Goal: Task Accomplishment & Management: Manage account settings

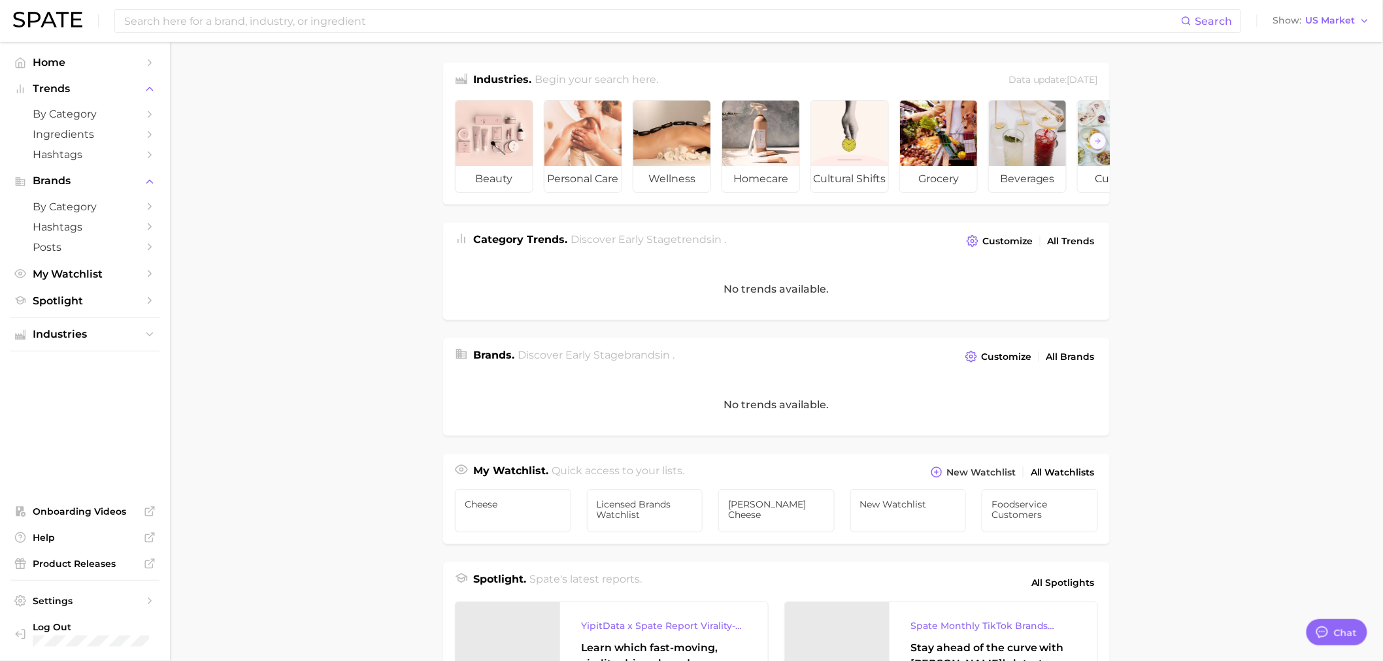
type textarea "x"
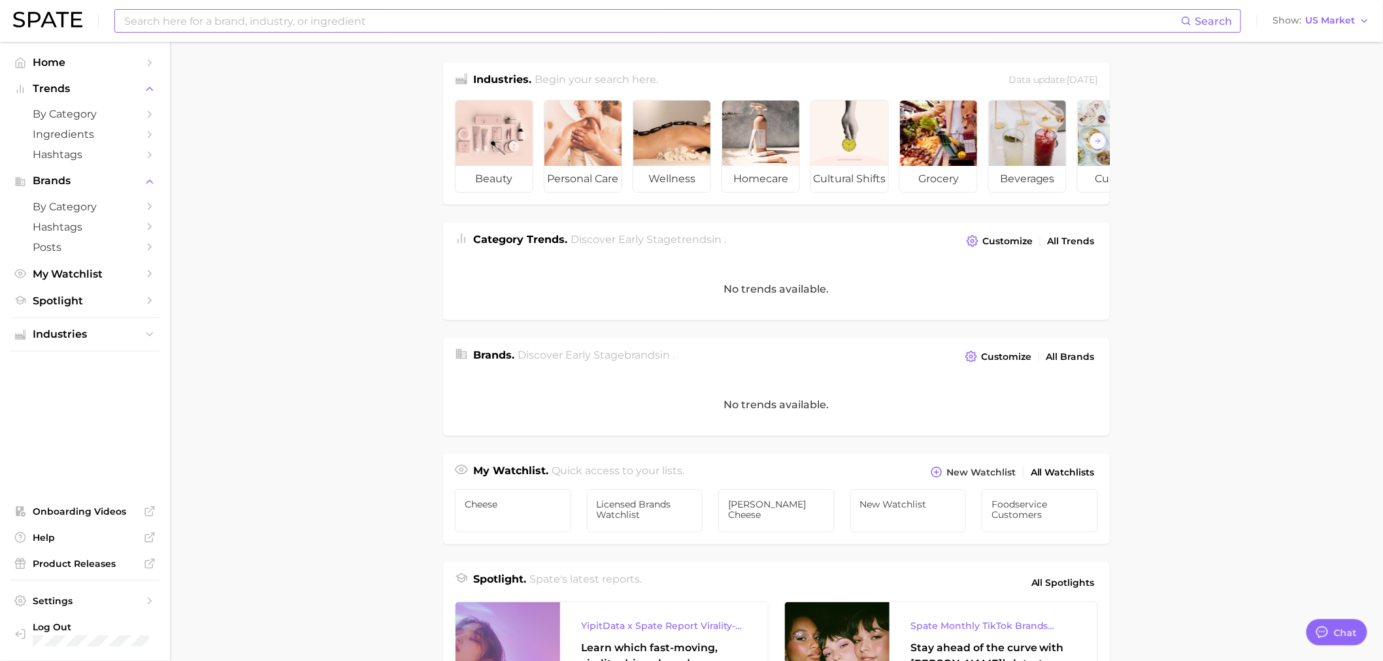
click at [321, 14] on input at bounding box center [652, 21] width 1058 height 22
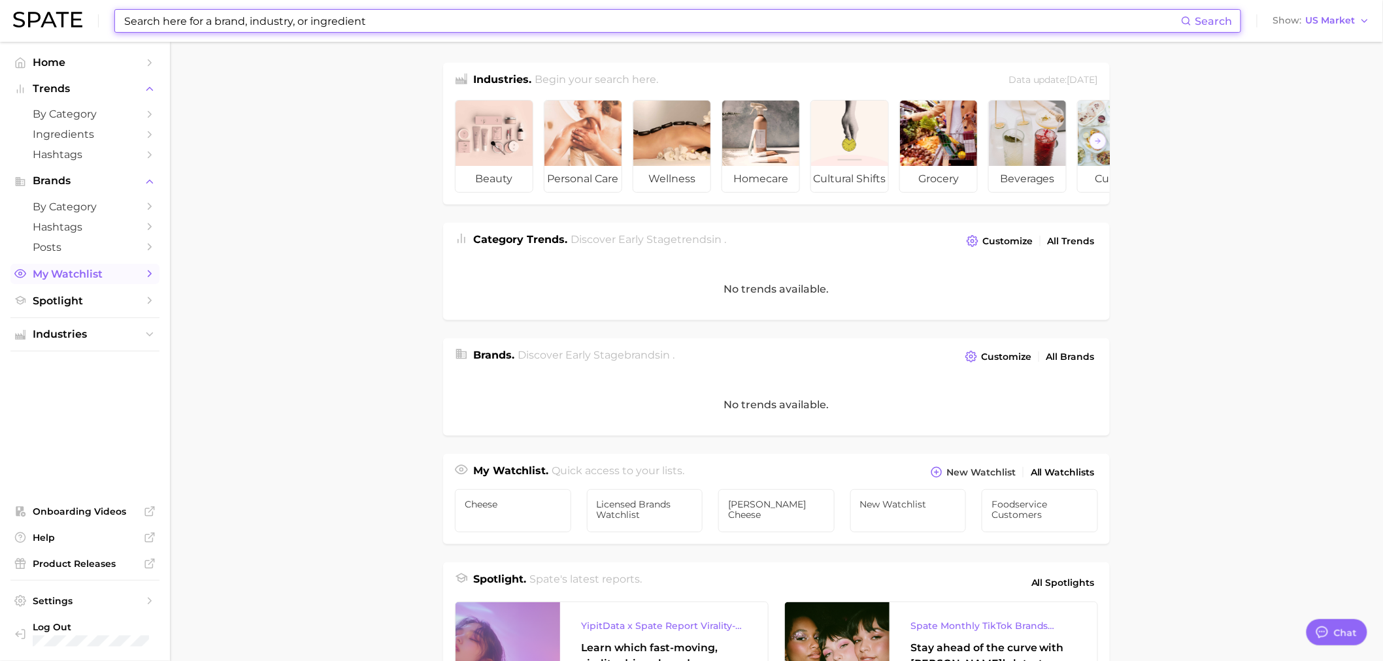
click at [88, 273] on span "My Watchlist" at bounding box center [85, 274] width 105 height 12
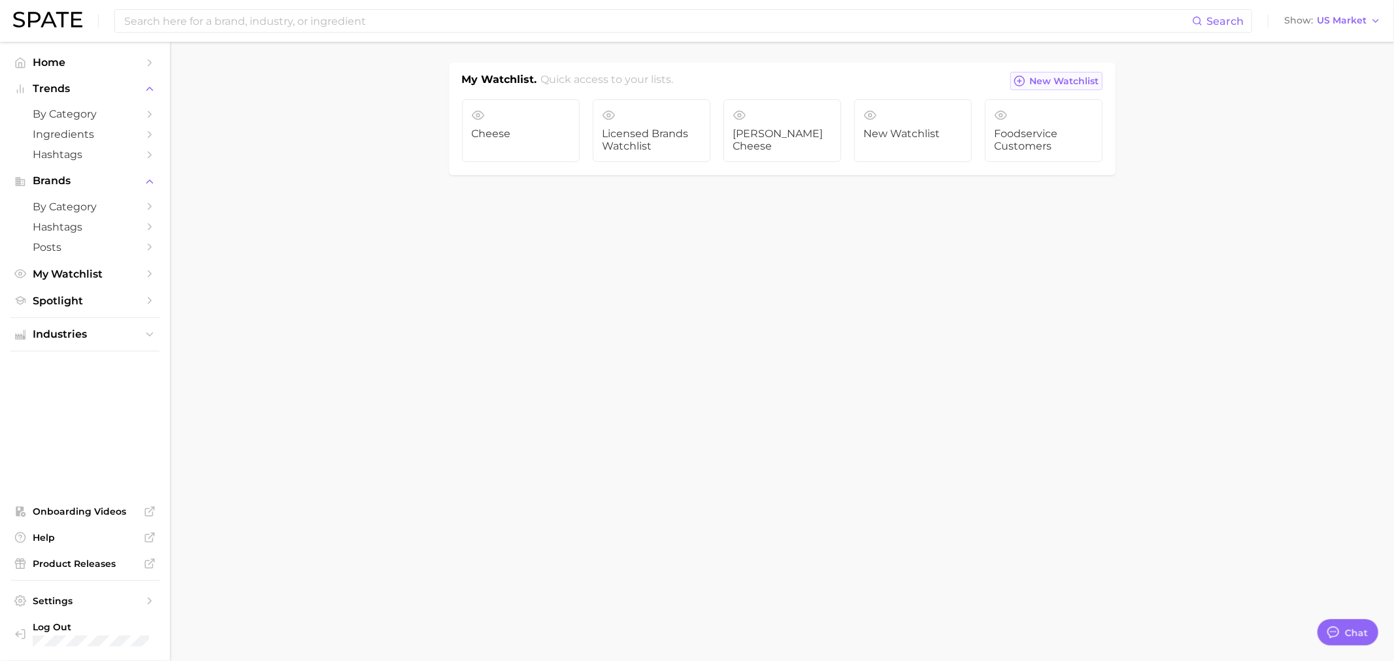
click at [1027, 82] on button "New Watchlist" at bounding box center [1055, 81] width 91 height 18
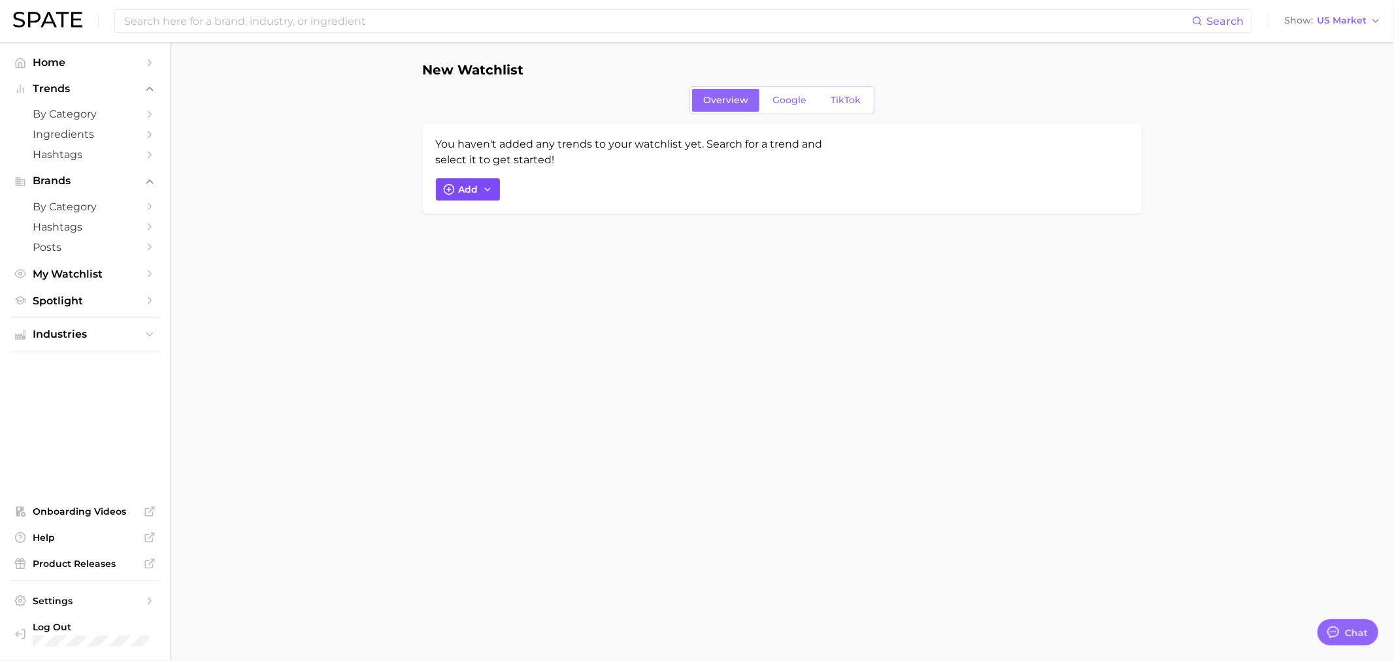
click at [467, 191] on span "Add" at bounding box center [469, 189] width 20 height 11
type input "Private brands"
click at [661, 161] on div "You haven't added any trends to your watchlist yet. Search for a trend and sele…" at bounding box center [632, 152] width 392 height 31
click at [468, 192] on span "Add" at bounding box center [469, 189] width 20 height 11
drag, startPoint x: 564, startPoint y: 256, endPoint x: 334, endPoint y: 242, distance: 230.5
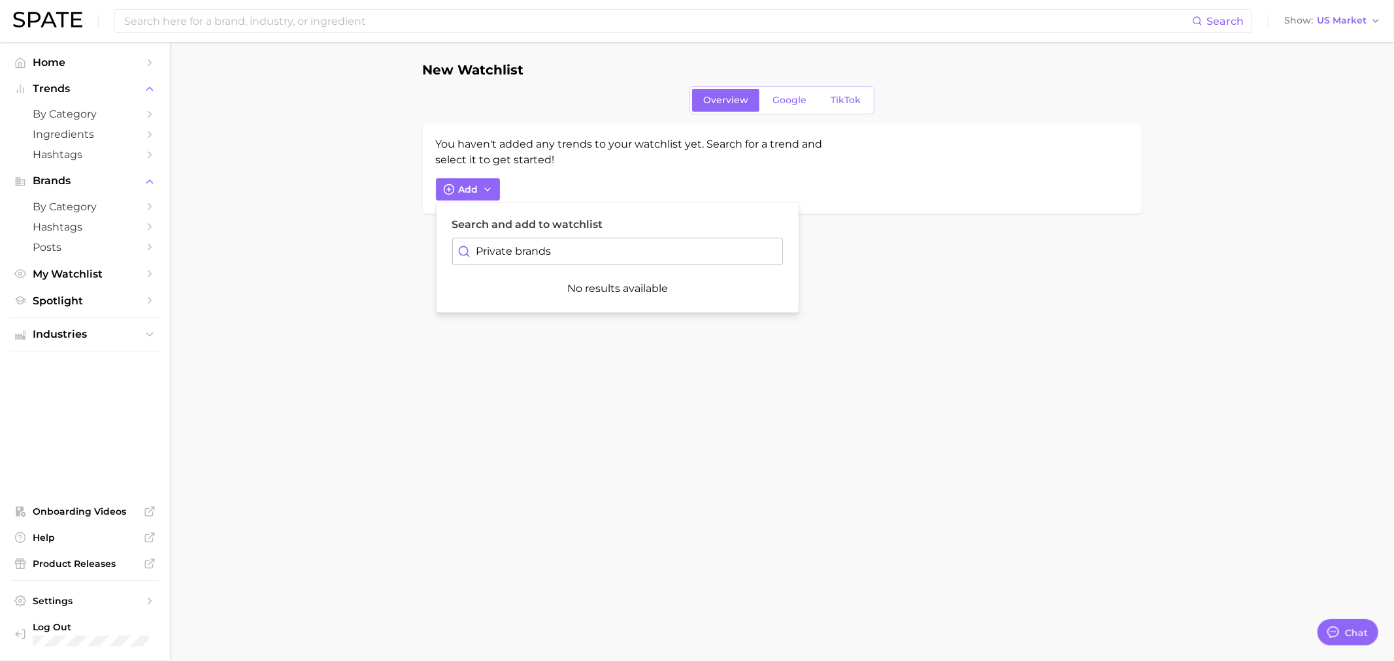
click at [334, 242] on main "New Watchlist Overview Google TikTok You haven't added any trends to your watch…" at bounding box center [782, 160] width 1224 height 237
type input "bettergoods"
click at [504, 375] on span "#bettergoods" at bounding box center [490, 379] width 63 height 11
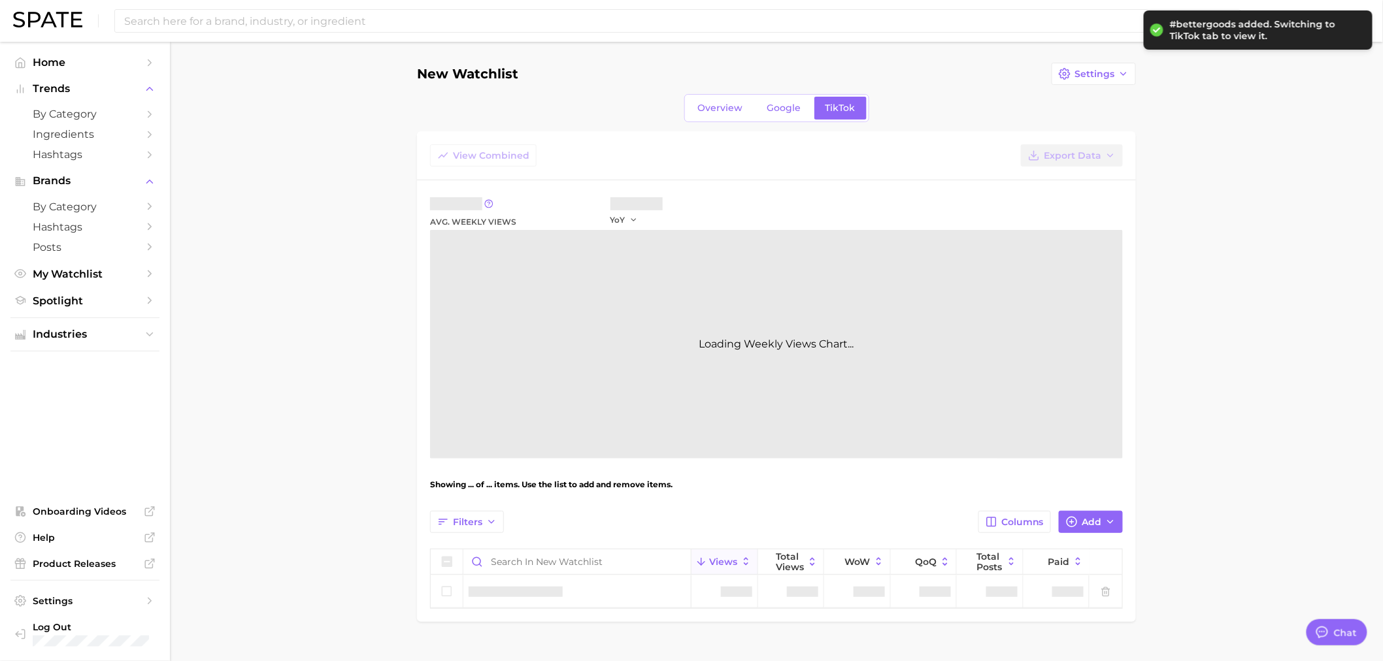
type textarea "x"
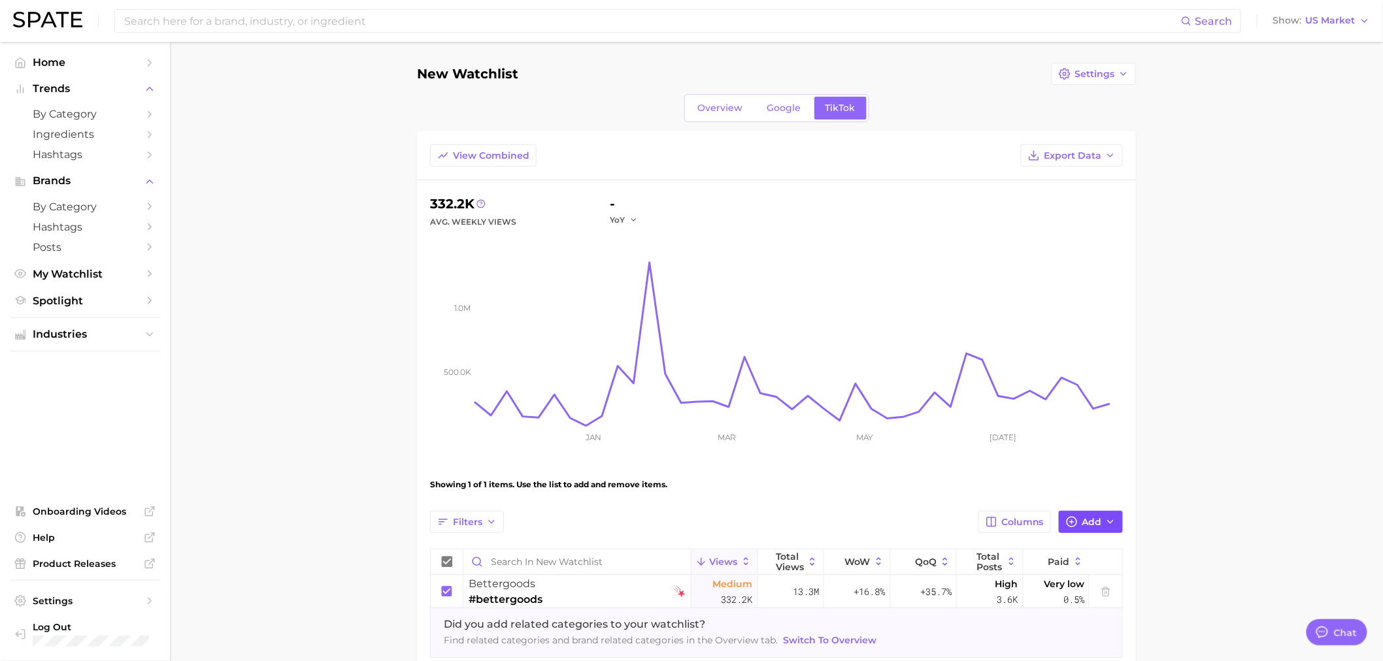
click at [1095, 525] on span "Add" at bounding box center [1091, 522] width 20 height 11
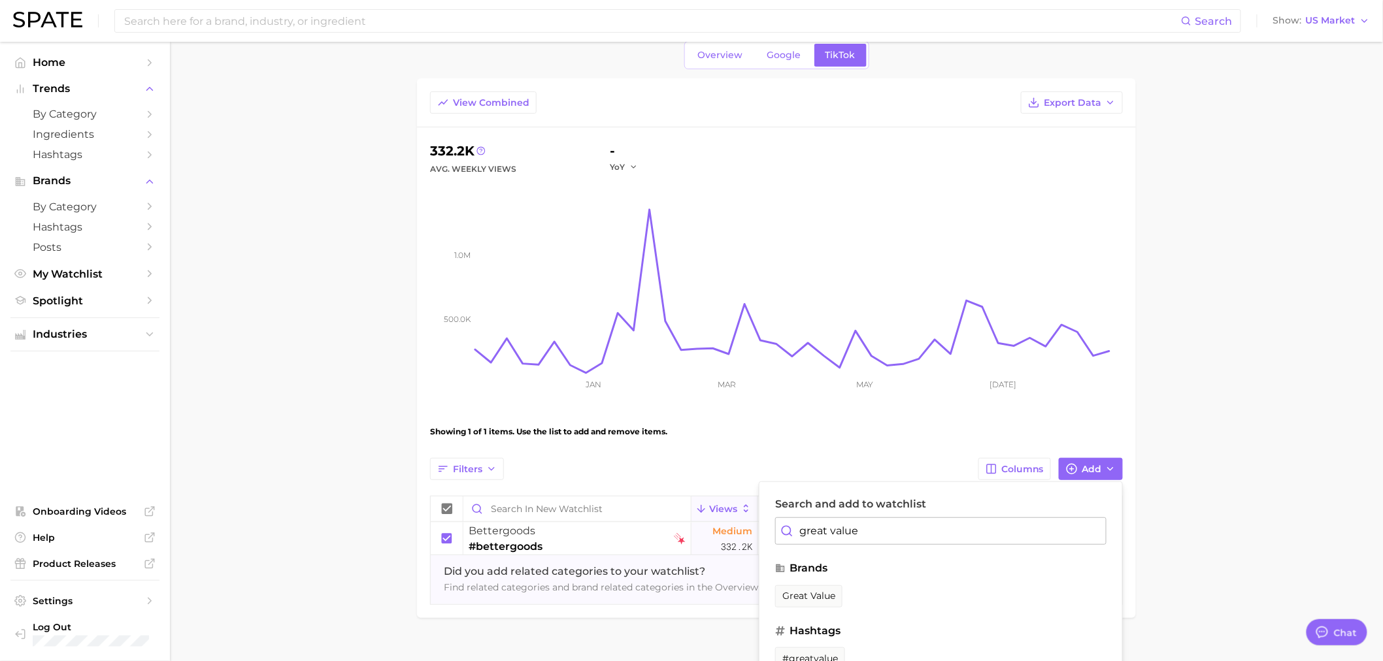
scroll to position [78, 0]
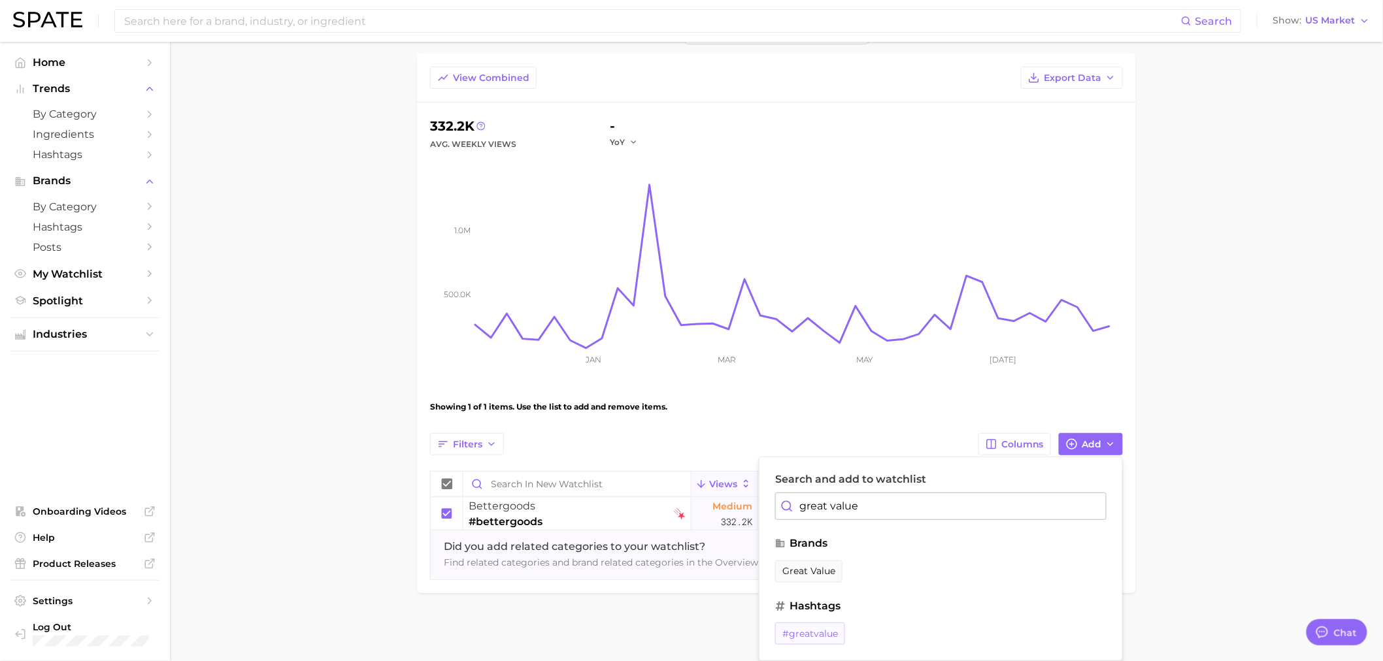
type input "great value"
click at [835, 633] on span "#greatvalue" at bounding box center [810, 634] width 56 height 11
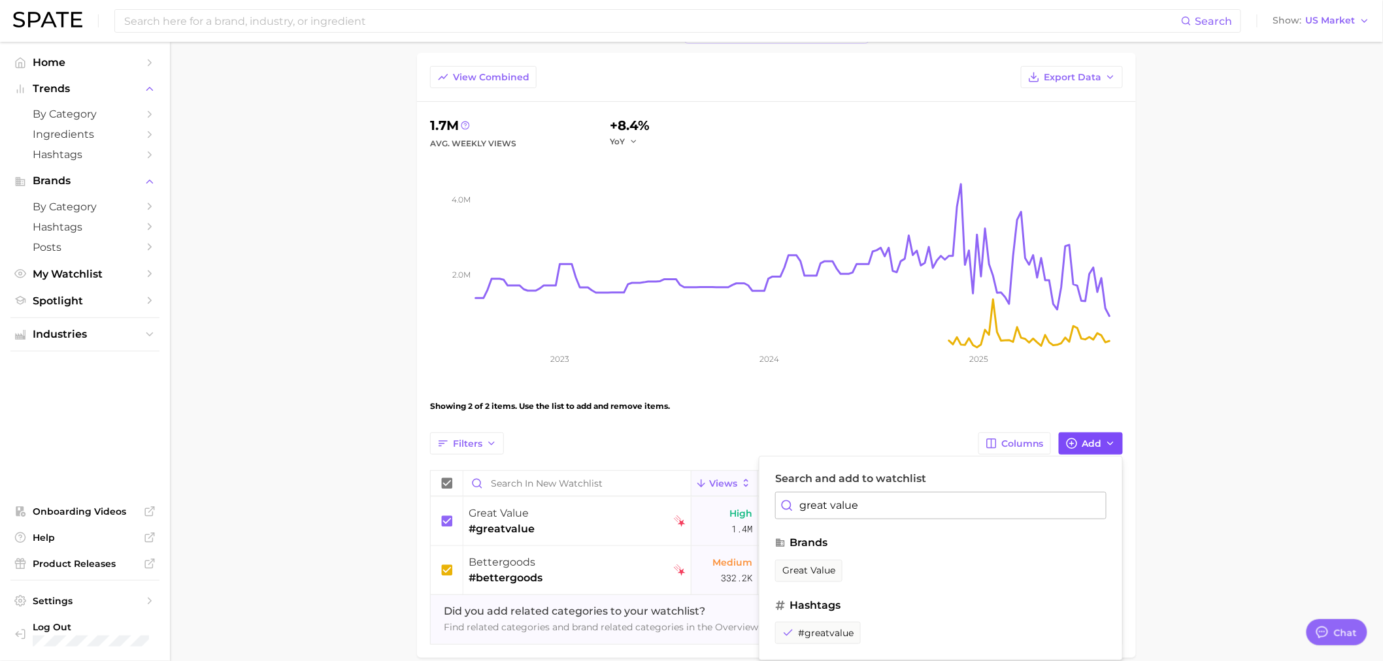
click at [1072, 442] on line "button" at bounding box center [1072, 444] width 0 height 4
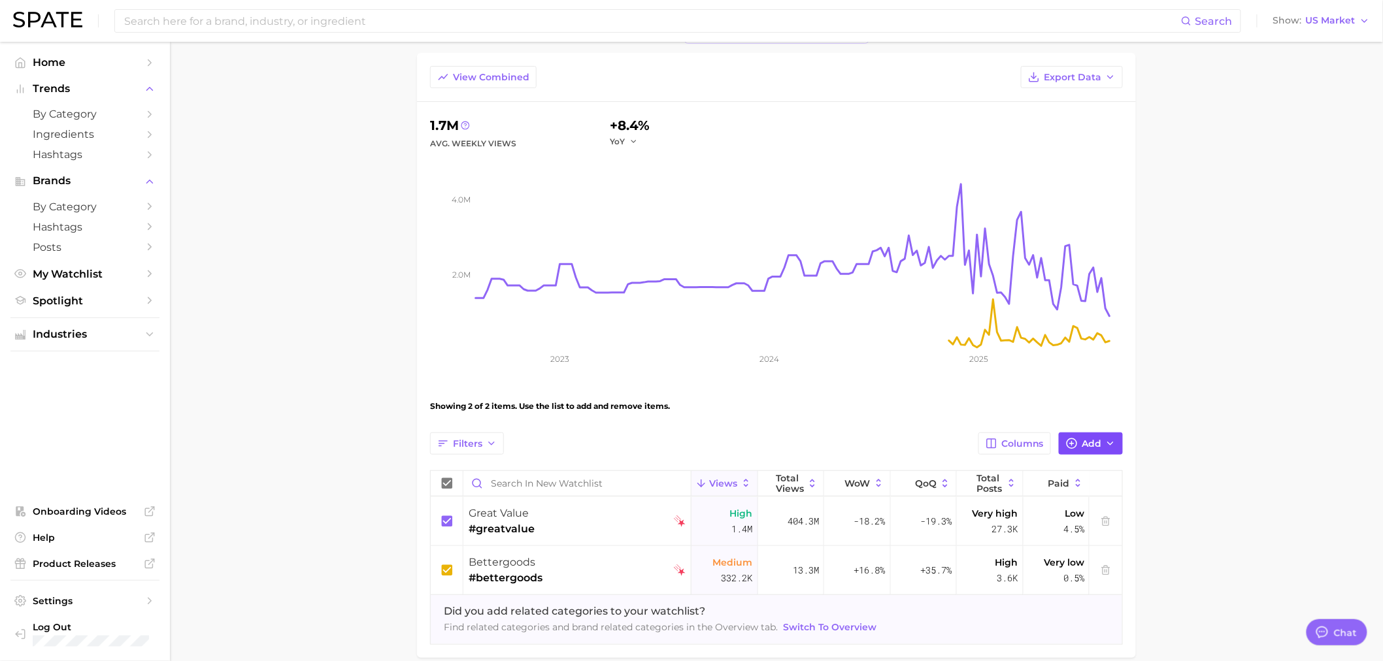
click at [1085, 442] on span "Add" at bounding box center [1091, 443] width 20 height 11
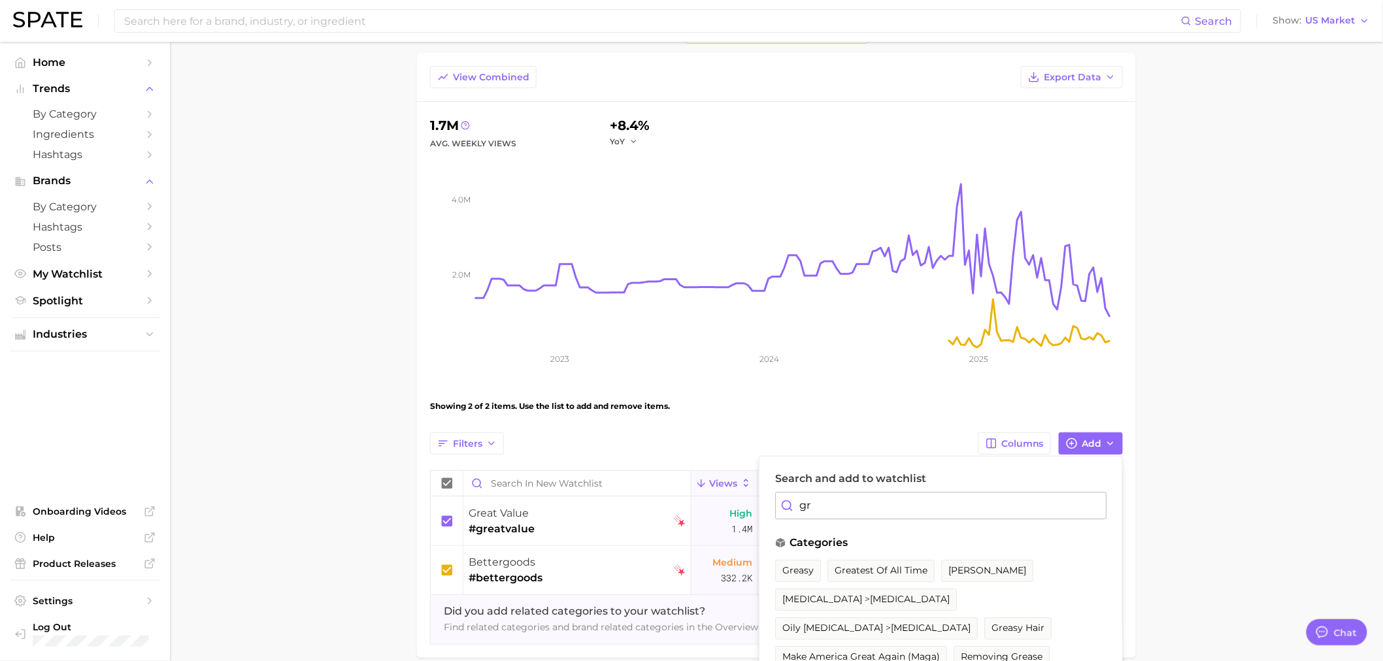
type input "g"
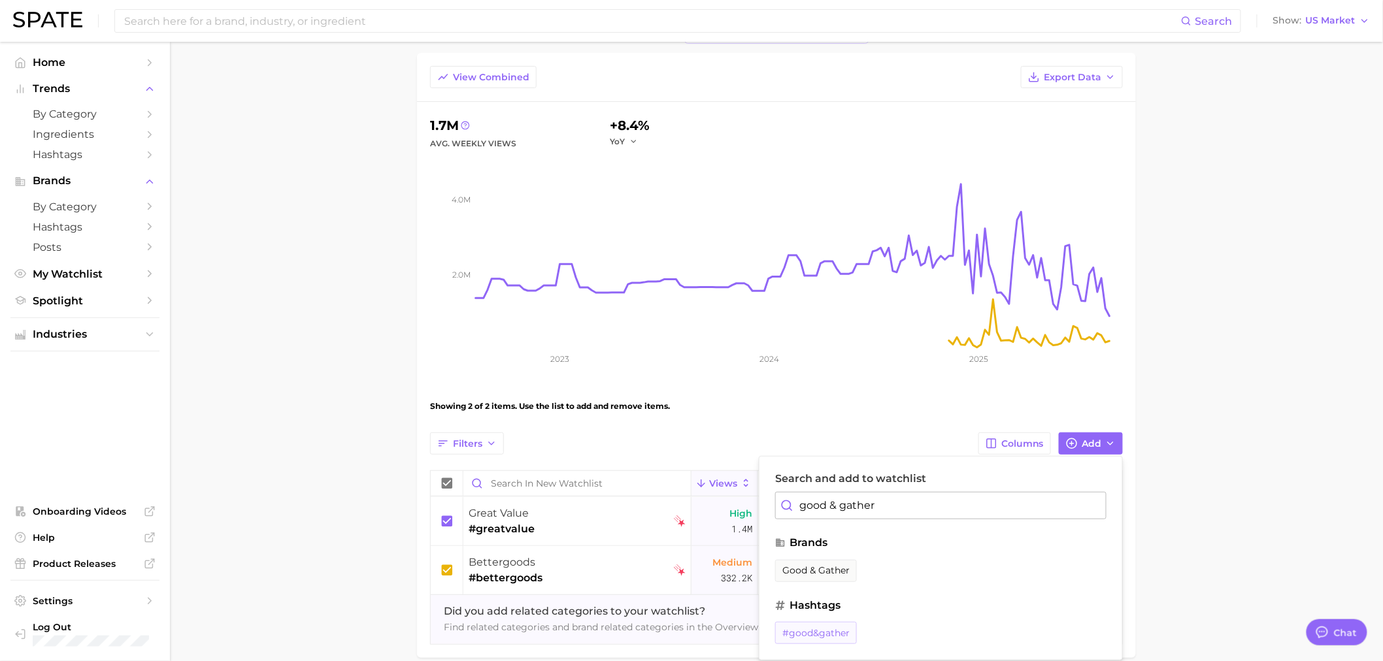
click at [825, 636] on span "#good&gather" at bounding box center [815, 633] width 67 height 11
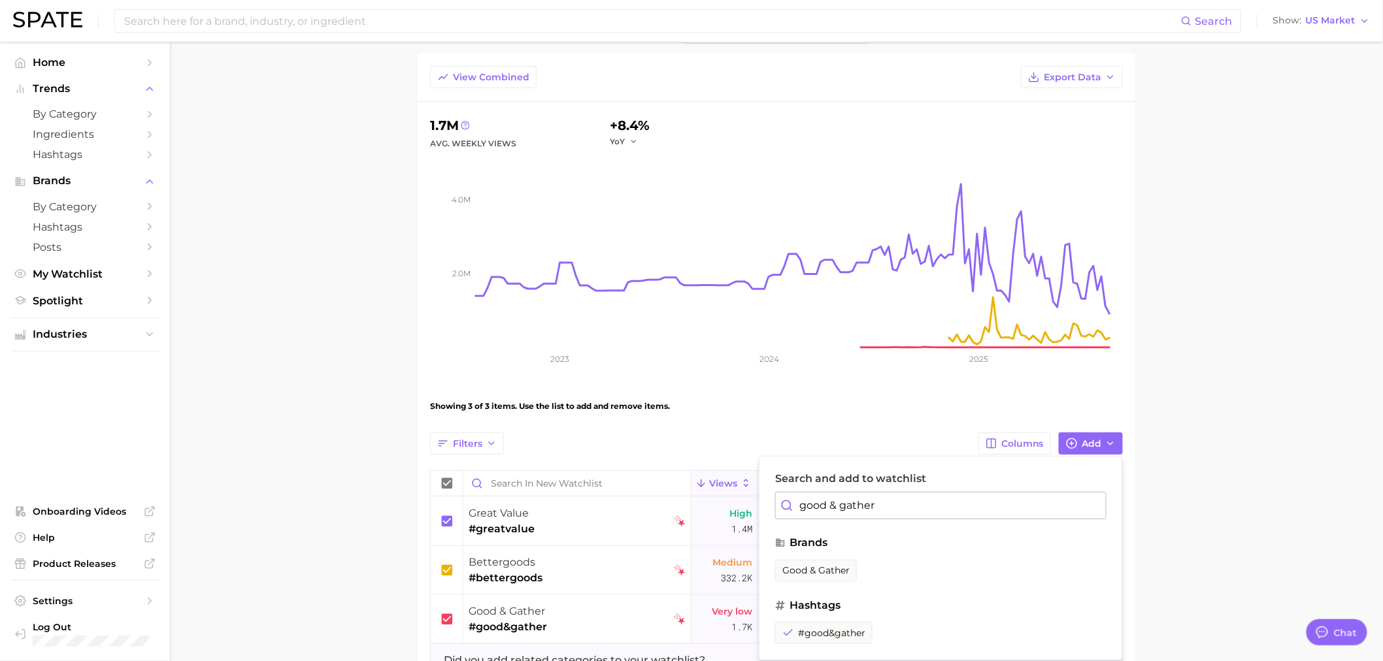
click at [974, 494] on input "good & gather" at bounding box center [940, 505] width 331 height 27
drag, startPoint x: 943, startPoint y: 512, endPoint x: 698, endPoint y: 500, distance: 245.4
click at [698, 500] on div "Filters Columns Add Search and add to watchlist good & gather brands good & gat…" at bounding box center [776, 563] width 693 height 261
click at [900, 634] on span "#kirklandsignature" at bounding box center [930, 633] width 87 height 11
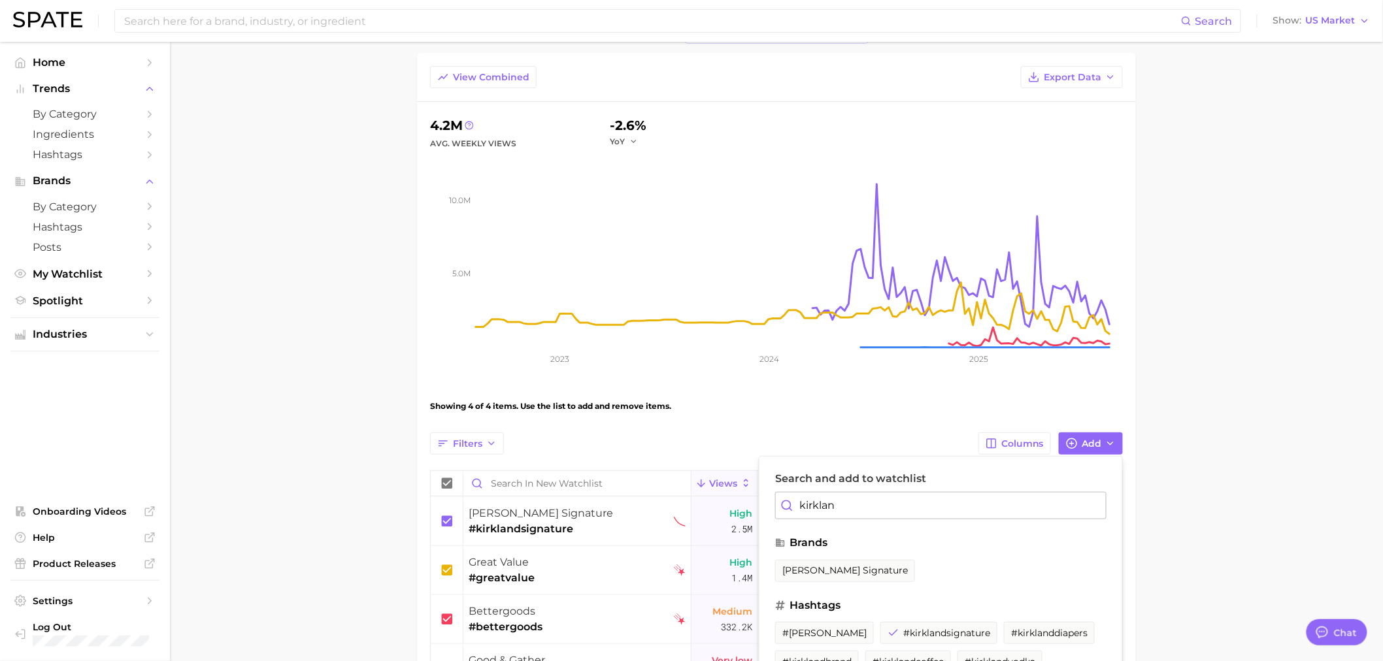
click at [1051, 494] on input "kirklan" at bounding box center [940, 505] width 331 height 27
drag, startPoint x: 861, startPoint y: 506, endPoint x: 734, endPoint y: 482, distance: 128.4
click at [734, 482] on div "Filters Columns Add Search and add to watchlist kirklan brands [PERSON_NAME] si…" at bounding box center [776, 588] width 693 height 310
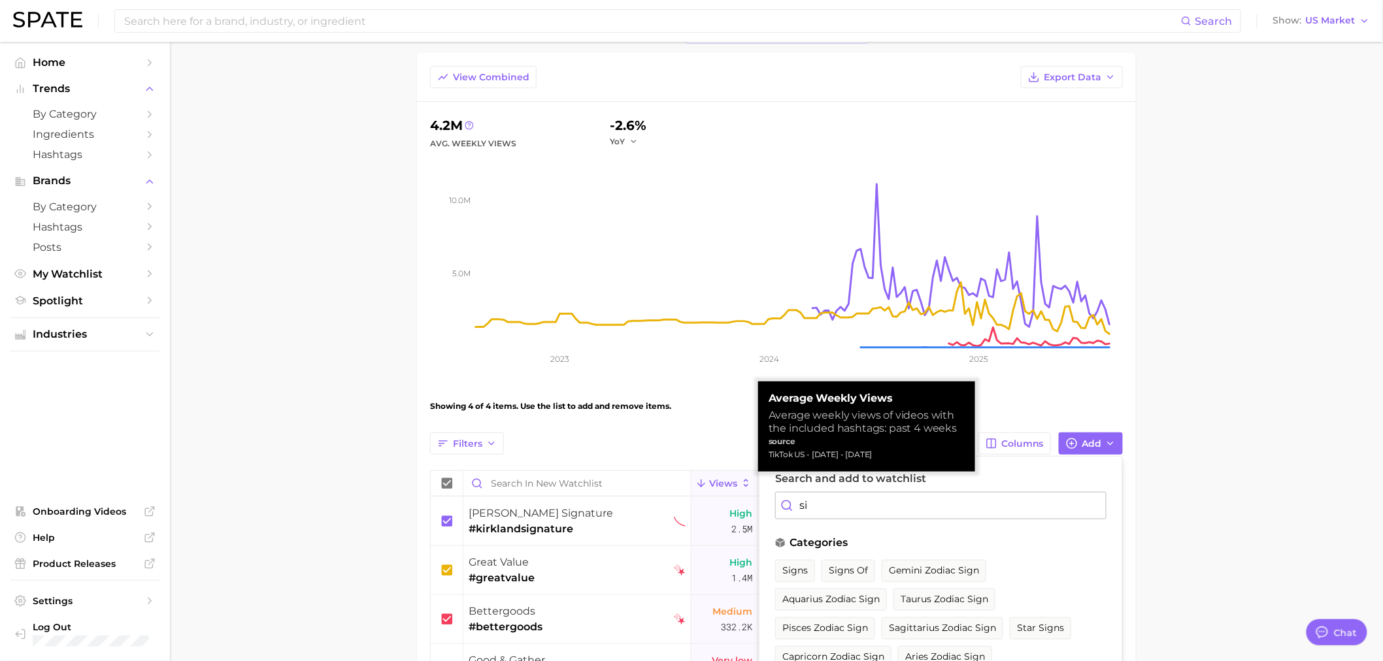
type input "s"
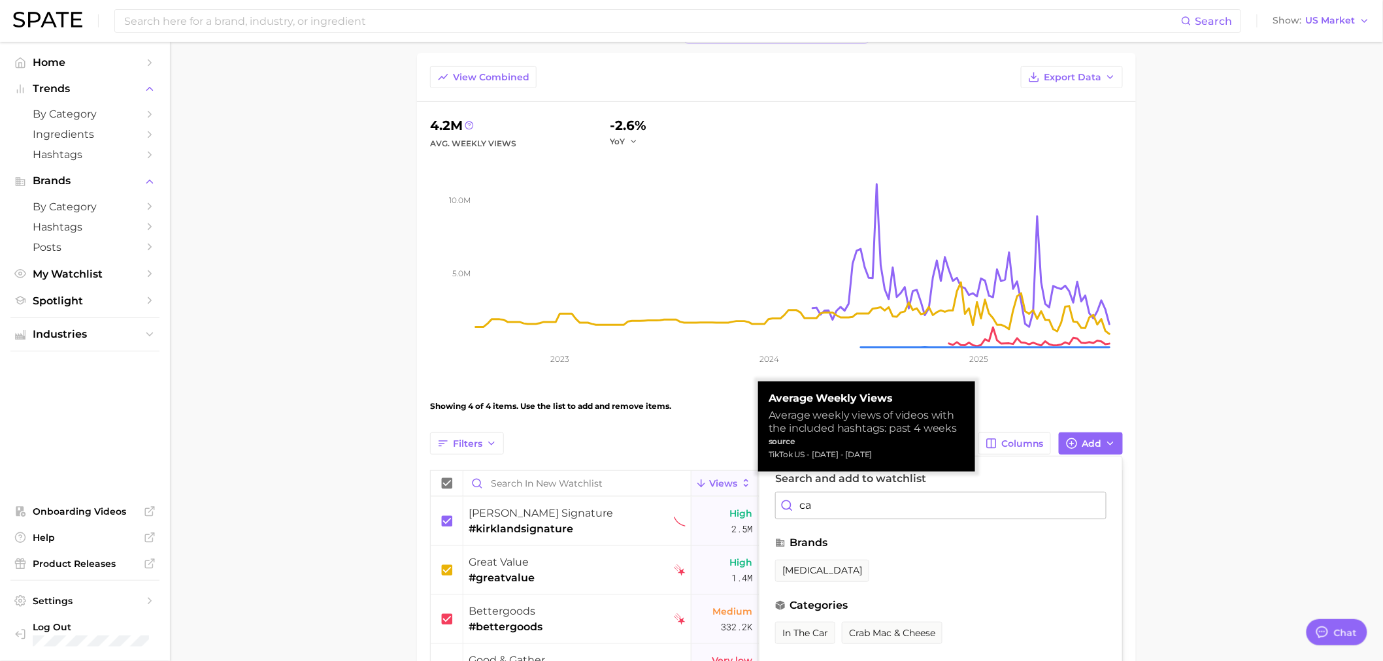
type input "c"
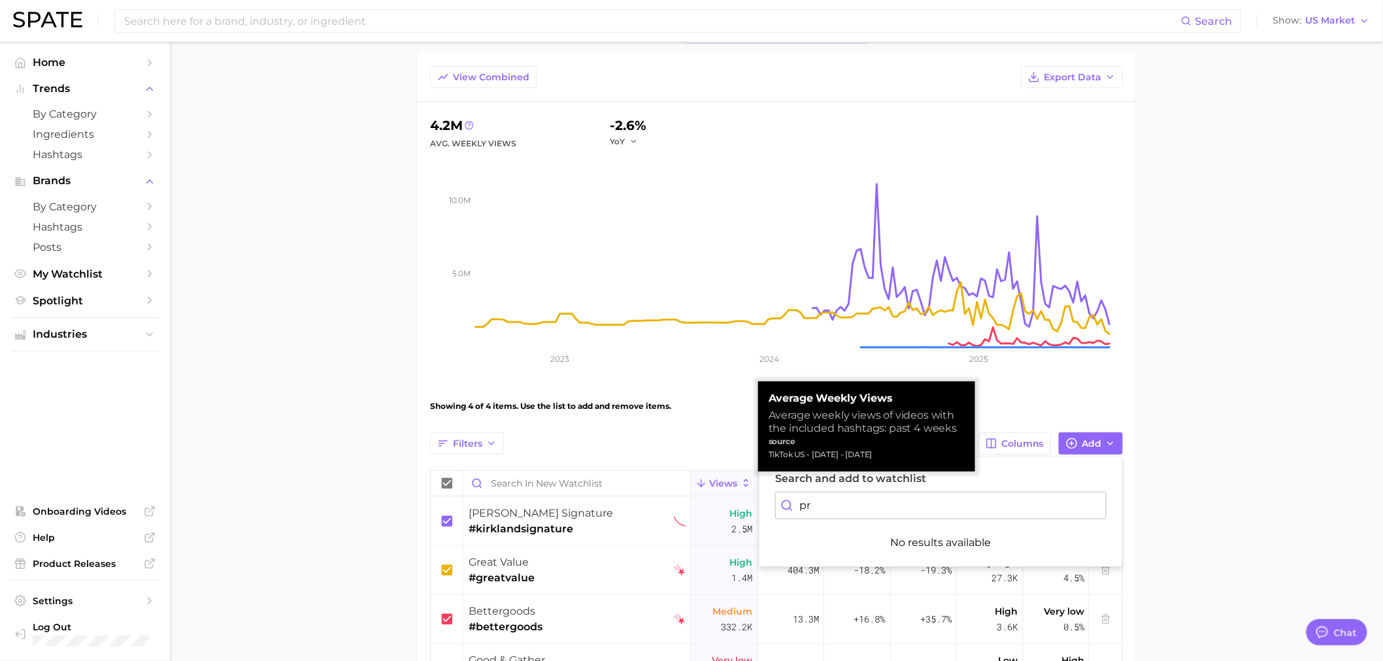
type input "p"
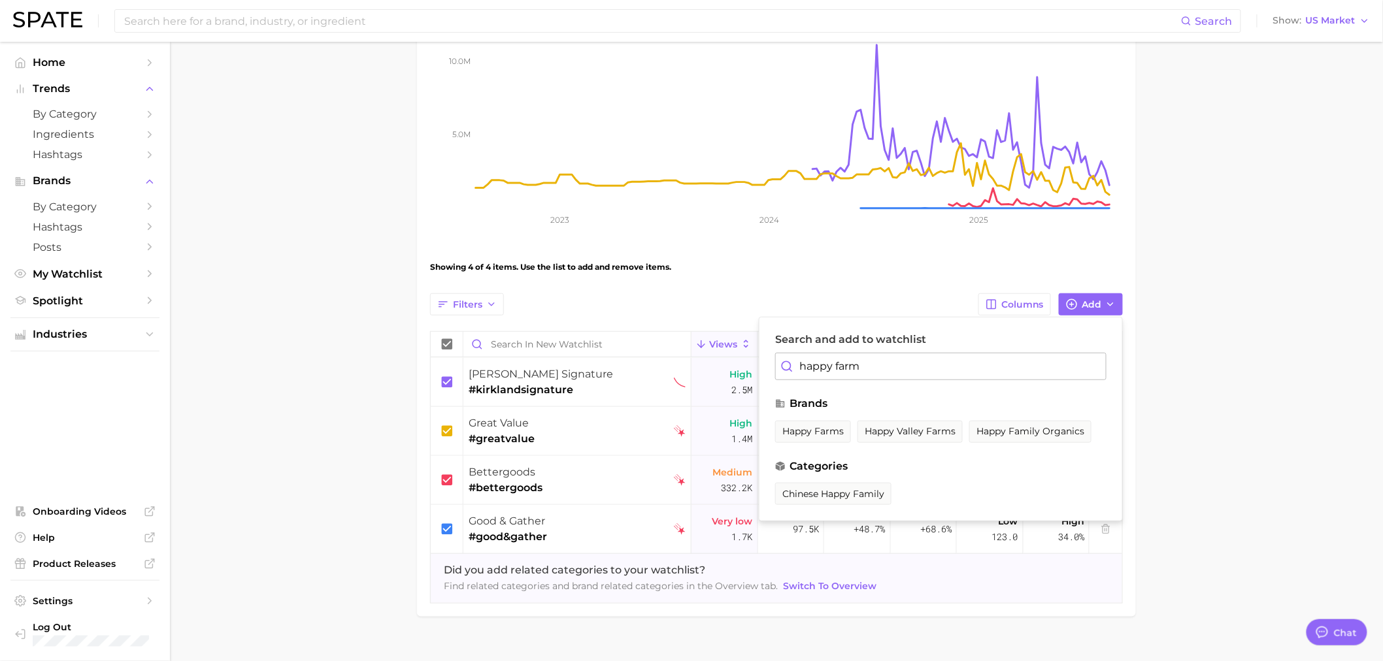
scroll to position [223, 0]
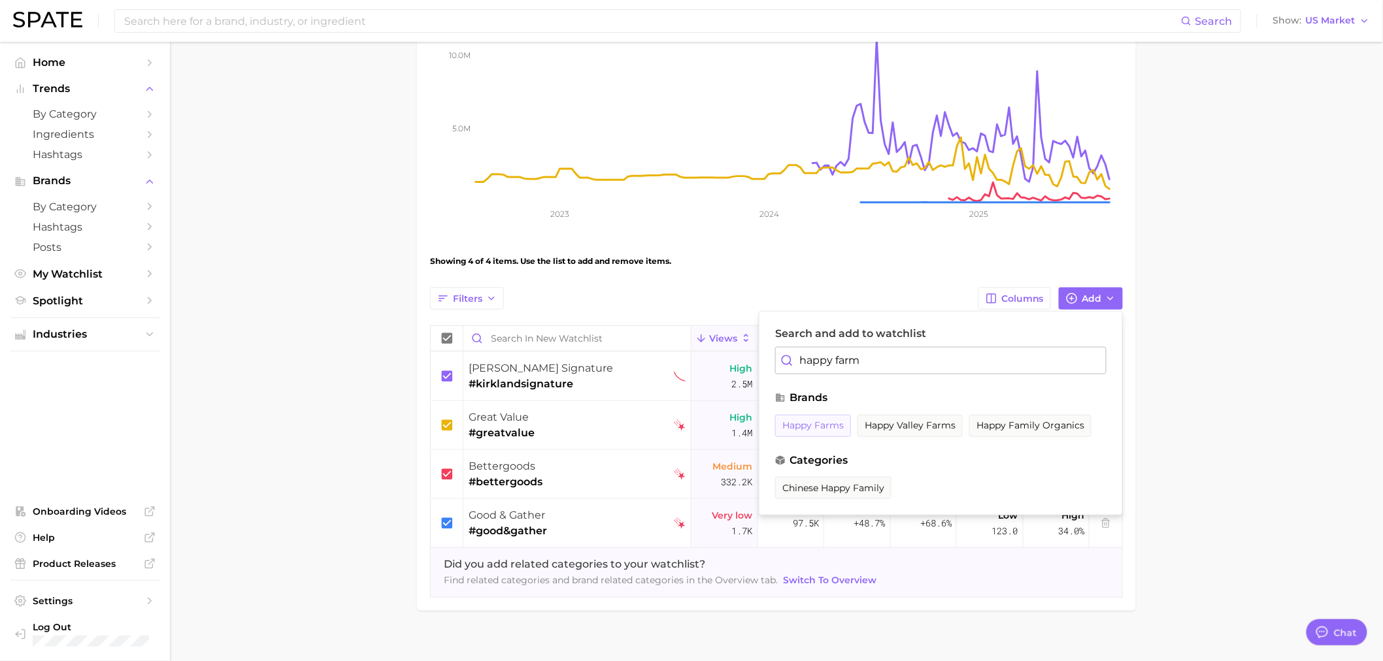
type input "happy farm"
click at [819, 422] on span "happy farms" at bounding box center [812, 425] width 61 height 11
click at [903, 364] on input "happy farm" at bounding box center [940, 360] width 331 height 27
click at [1204, 367] on main "New Watchlist Settings Overview Google TikTok View Combined Export Data 4.2m Av…" at bounding box center [776, 247] width 1213 height 858
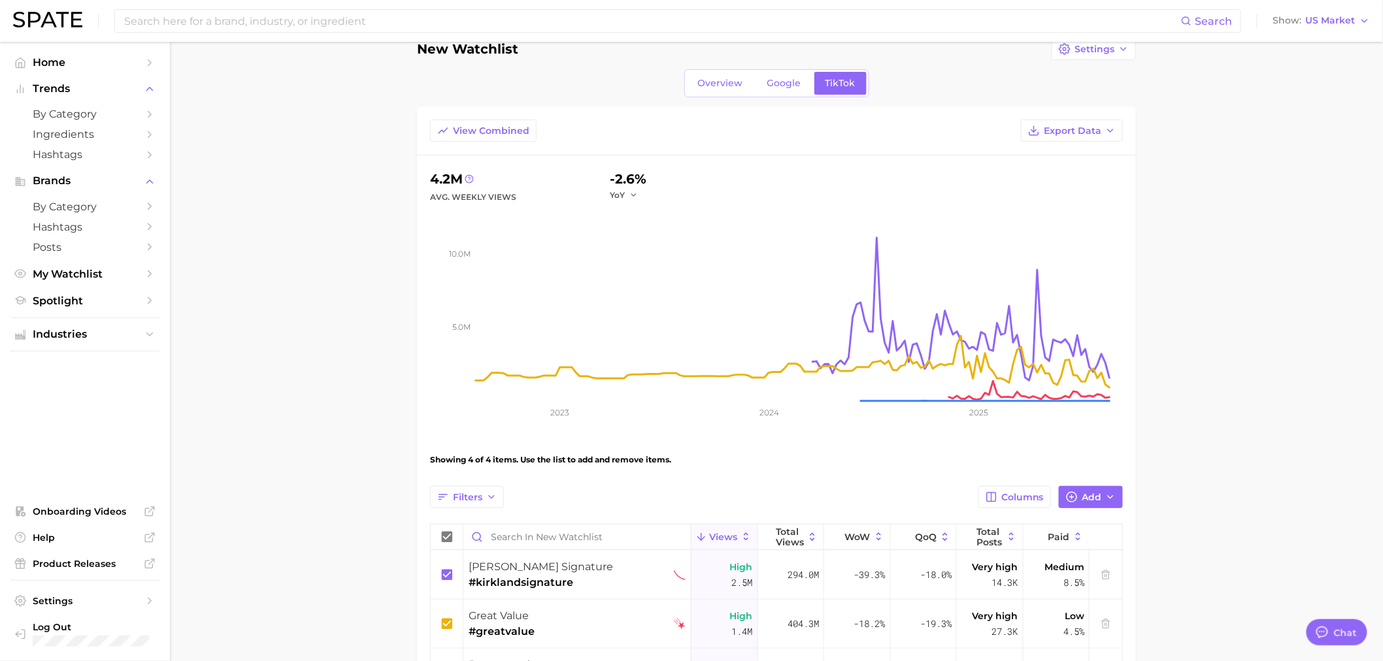
scroll to position [0, 0]
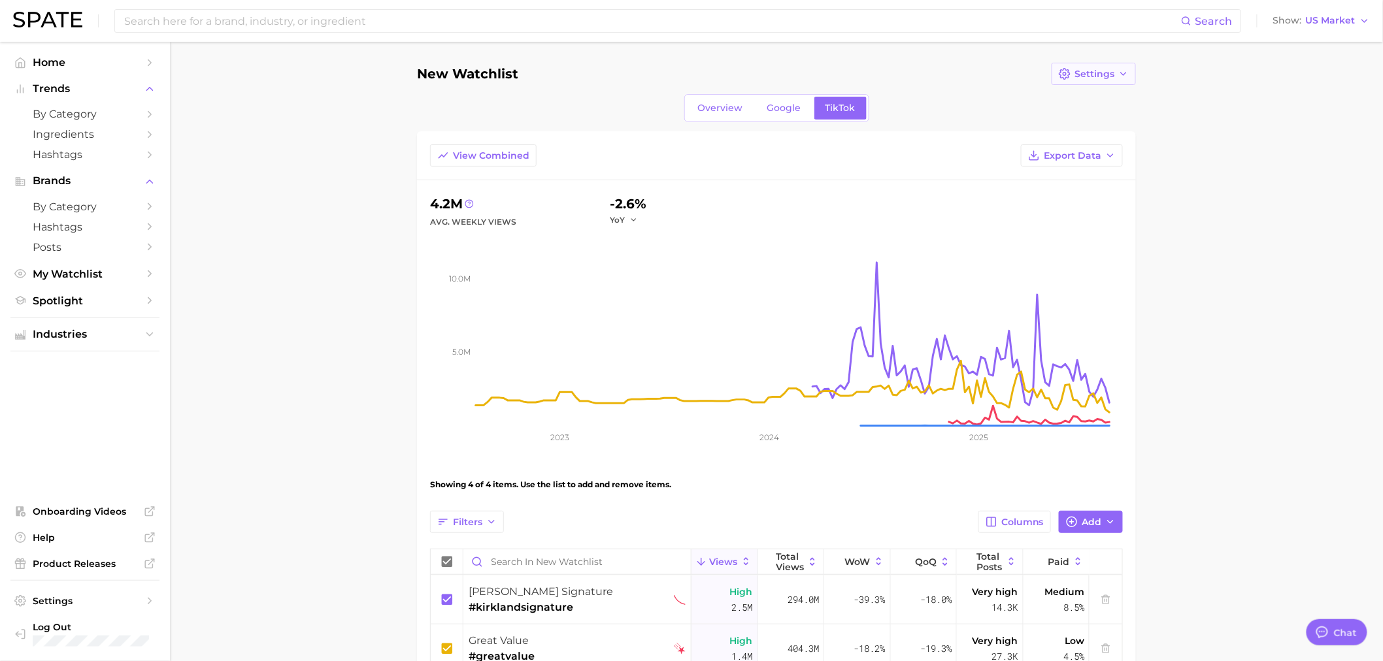
click at [1074, 75] on span "Settings" at bounding box center [1094, 74] width 40 height 11
click at [59, 88] on span "Trends" at bounding box center [85, 89] width 105 height 12
click at [60, 273] on span "My Watchlist" at bounding box center [85, 274] width 105 height 12
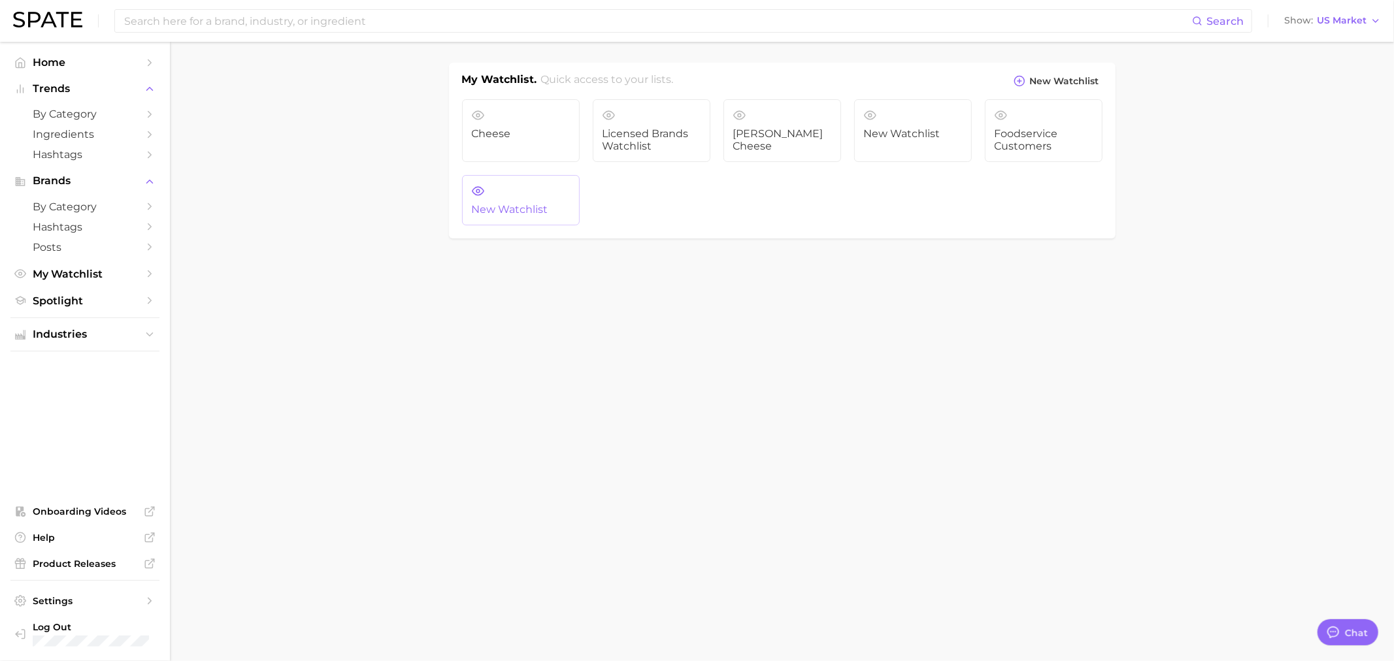
click at [545, 190] on link "New Watchlist" at bounding box center [521, 200] width 118 height 51
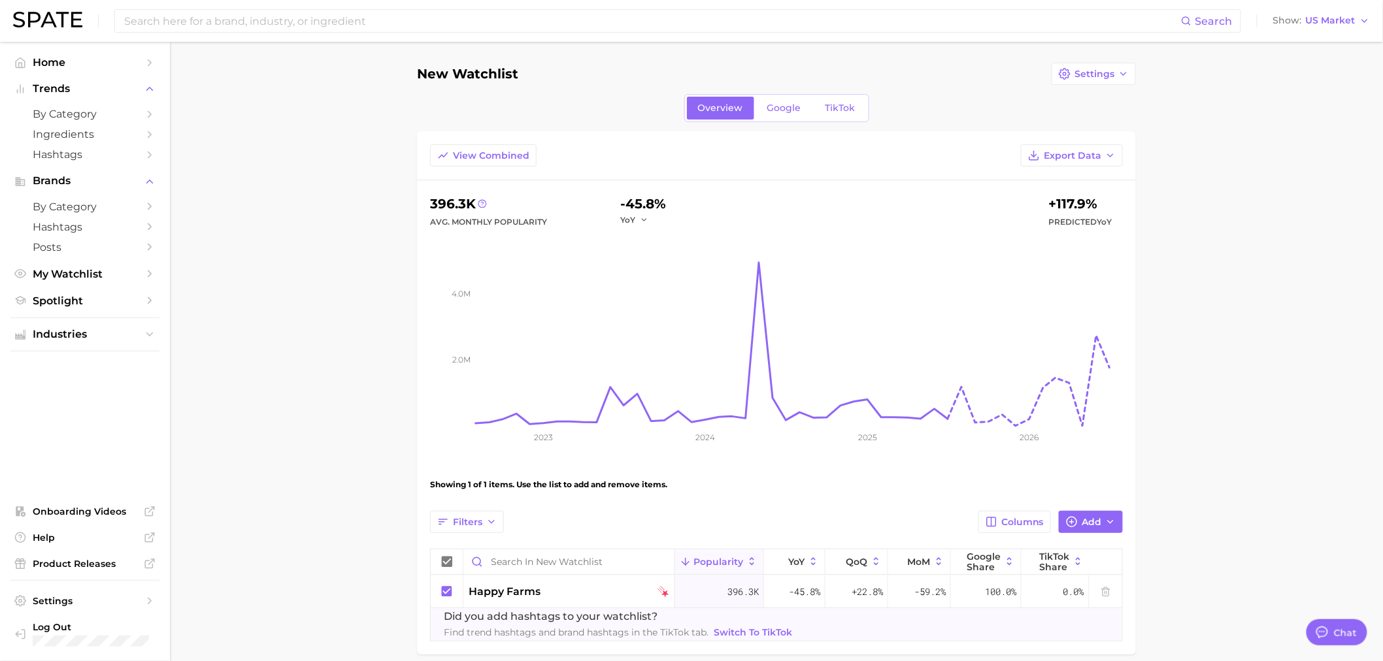
click at [487, 73] on h1 "New Watchlist" at bounding box center [467, 74] width 101 height 14
drag, startPoint x: 506, startPoint y: 71, endPoint x: 360, endPoint y: 72, distance: 146.4
click at [360, 72] on main "New Watchlist Settings Overview Google TikTok View Combined Export Data 396.3k …" at bounding box center [776, 381] width 1213 height 678
click at [1101, 78] on span "Settings" at bounding box center [1094, 74] width 40 height 11
click at [1068, 99] on button "Edit Details" at bounding box center [1064, 98] width 144 height 24
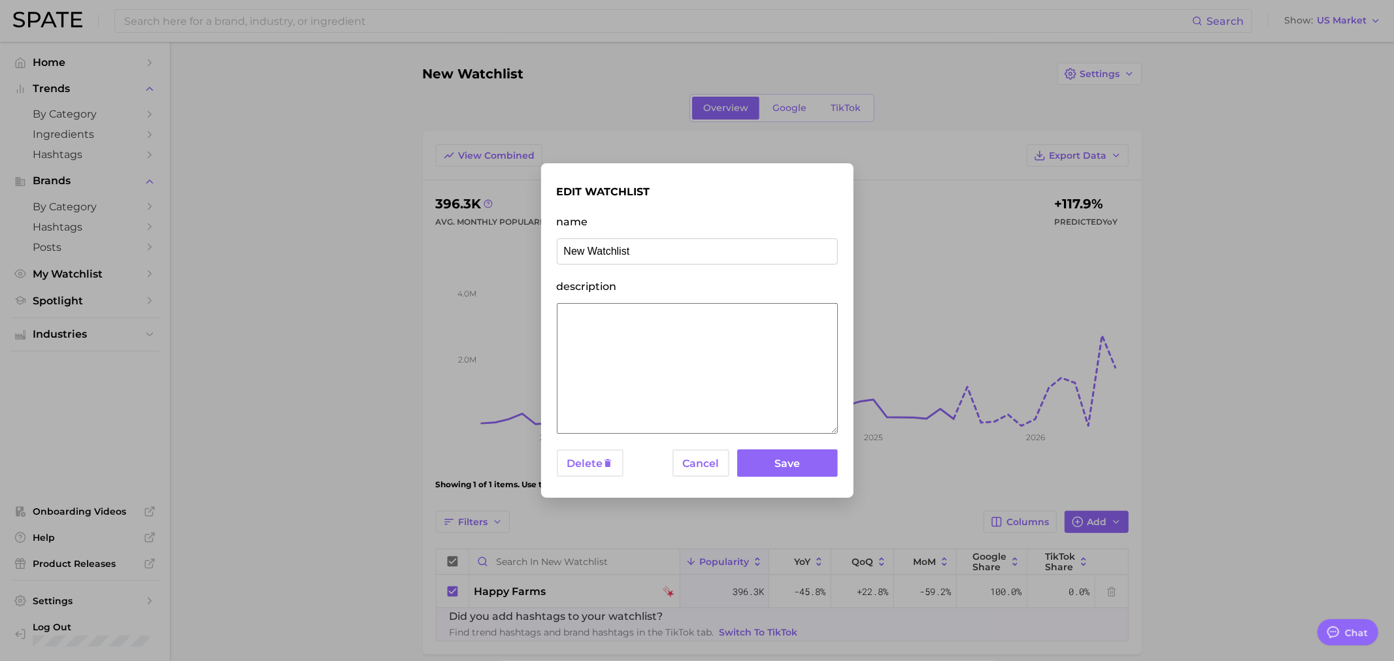
drag, startPoint x: 663, startPoint y: 251, endPoint x: 481, endPoint y: 246, distance: 181.7
click at [481, 246] on div "edit watchlist name New Watchlist description Delete Cancel Save" at bounding box center [697, 330] width 1394 height 661
type input "P"
type input "Retail Private brands"
click at [785, 457] on button "Save" at bounding box center [787, 464] width 100 height 28
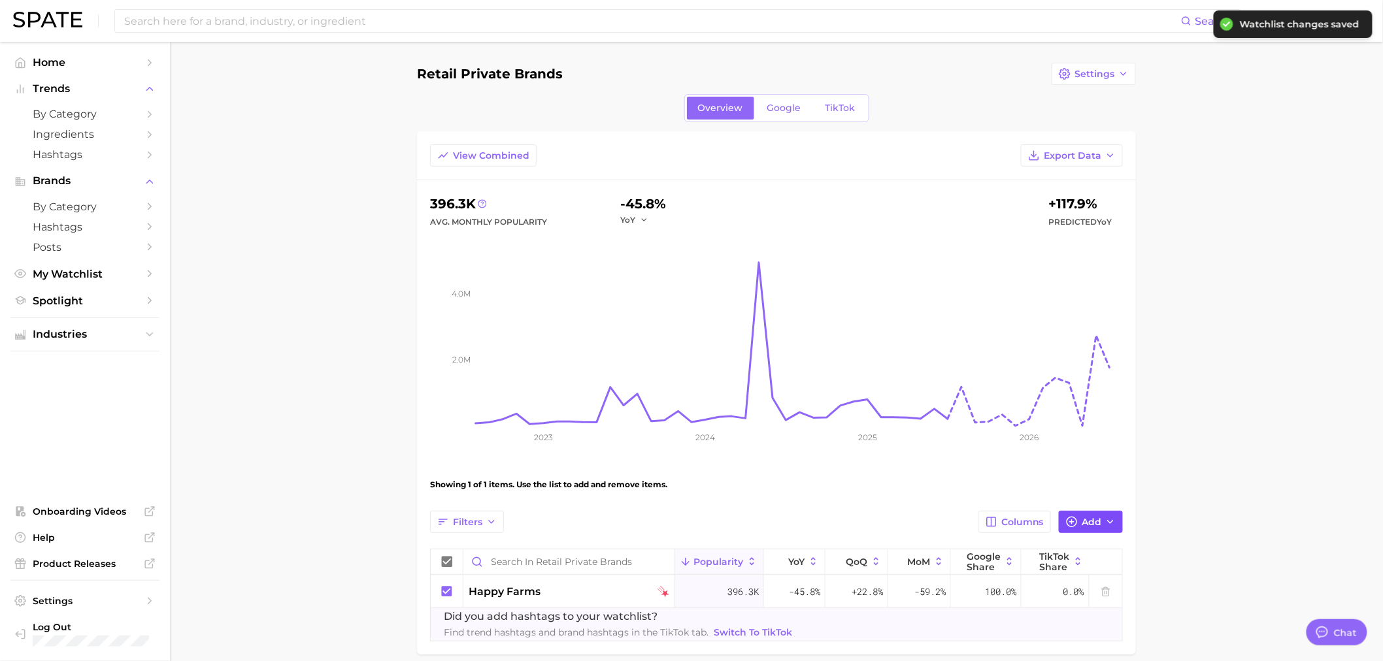
click at [1098, 527] on span "Add" at bounding box center [1091, 522] width 20 height 11
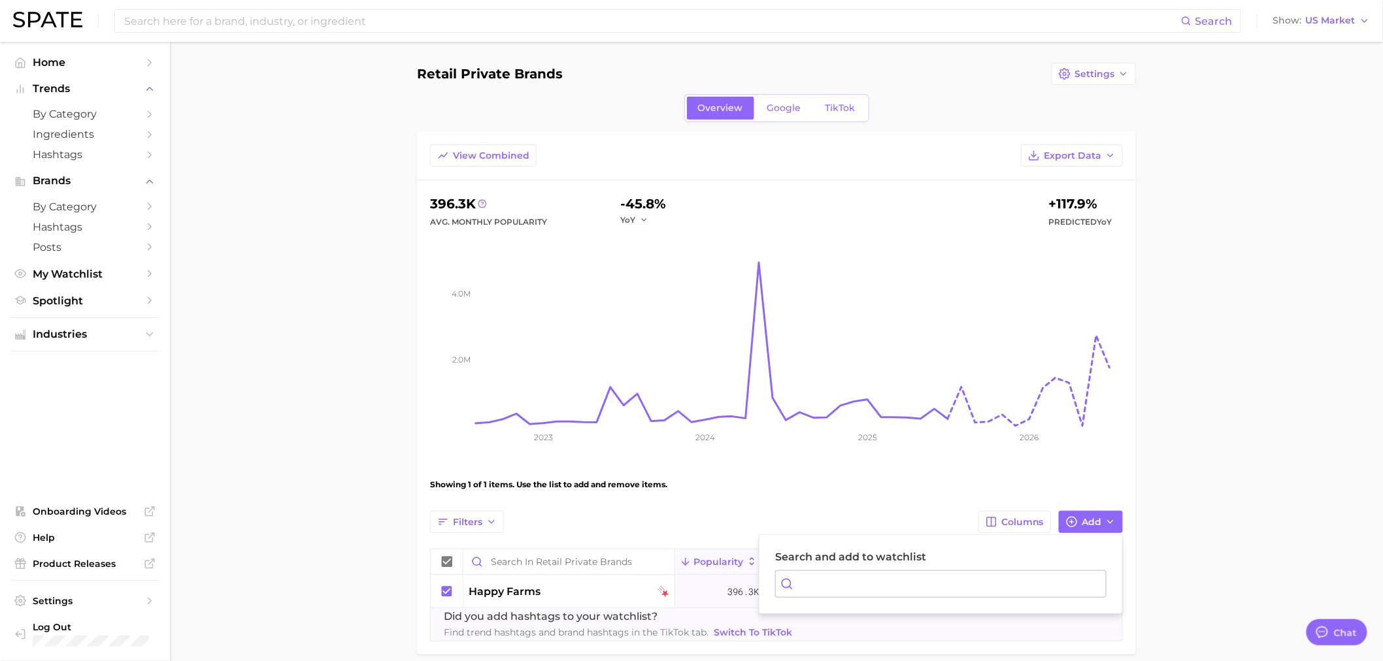
click at [903, 573] on input "Search and add to watchlist" at bounding box center [940, 583] width 331 height 27
type input "great valu"
click at [822, 651] on span "great value" at bounding box center [808, 649] width 53 height 11
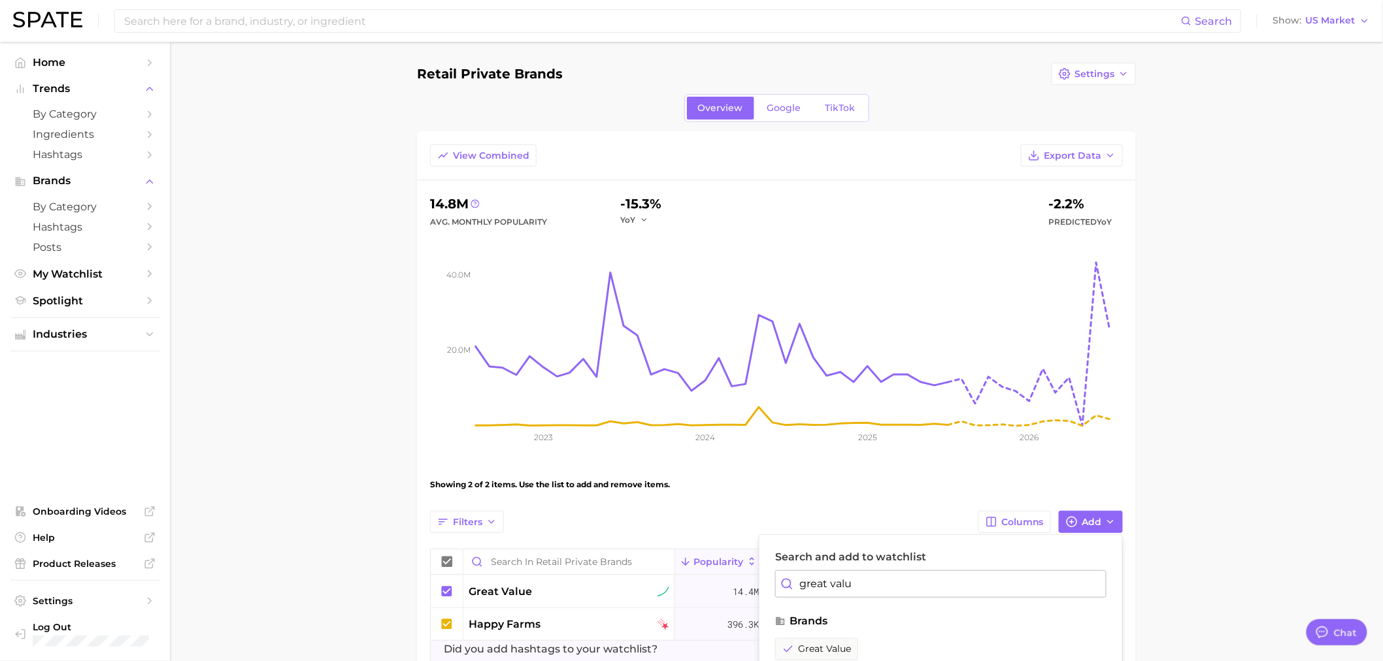
click at [879, 589] on input "great valu" at bounding box center [940, 583] width 331 height 27
drag, startPoint x: 884, startPoint y: 588, endPoint x: 719, endPoint y: 576, distance: 165.1
click at [719, 576] on div "Filters Columns Add Search and add to watchlist great valu brands great value h…" at bounding box center [776, 592] width 693 height 163
click at [835, 644] on span "bettergoods" at bounding box center [811, 649] width 58 height 11
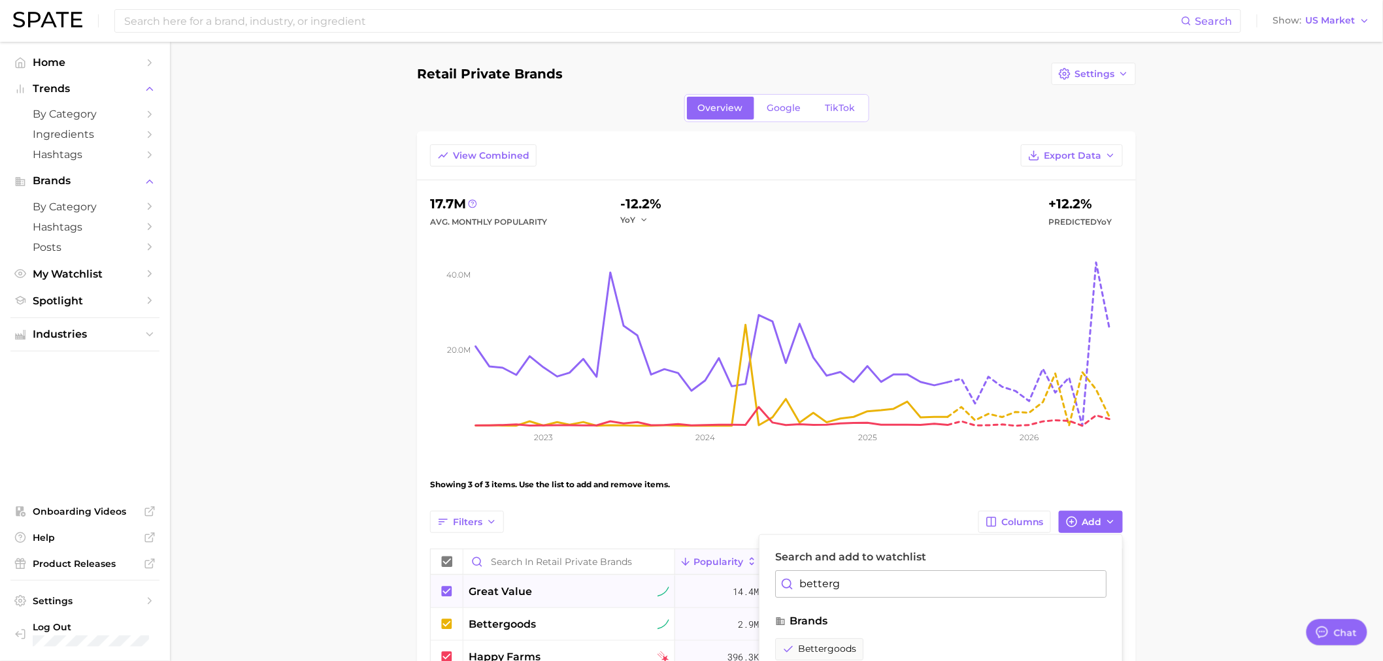
drag, startPoint x: 859, startPoint y: 595, endPoint x: 723, endPoint y: 584, distance: 137.1
click at [723, 584] on div "Filters Columns Add Search and add to watchlist betterg brands bettergoods cate…" at bounding box center [776, 609] width 693 height 196
type input "Privatesel"
click at [833, 650] on span "private label" at bounding box center [811, 649] width 59 height 11
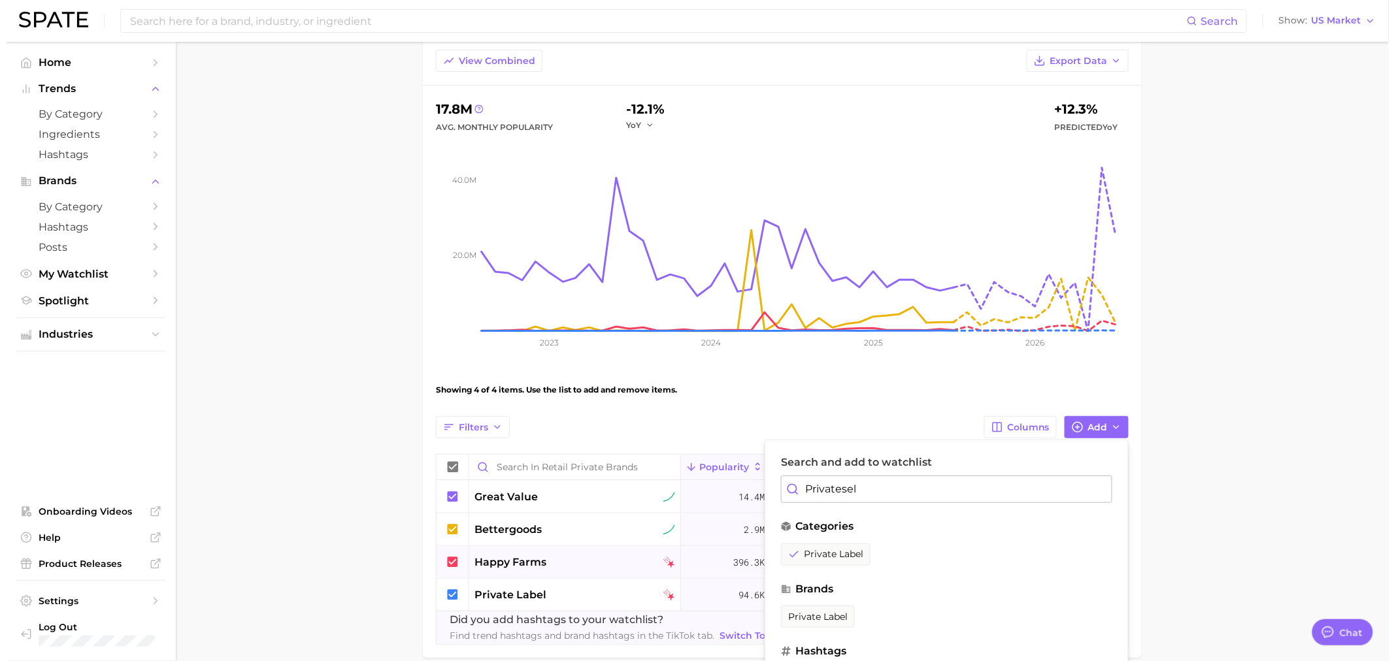
scroll to position [73, 0]
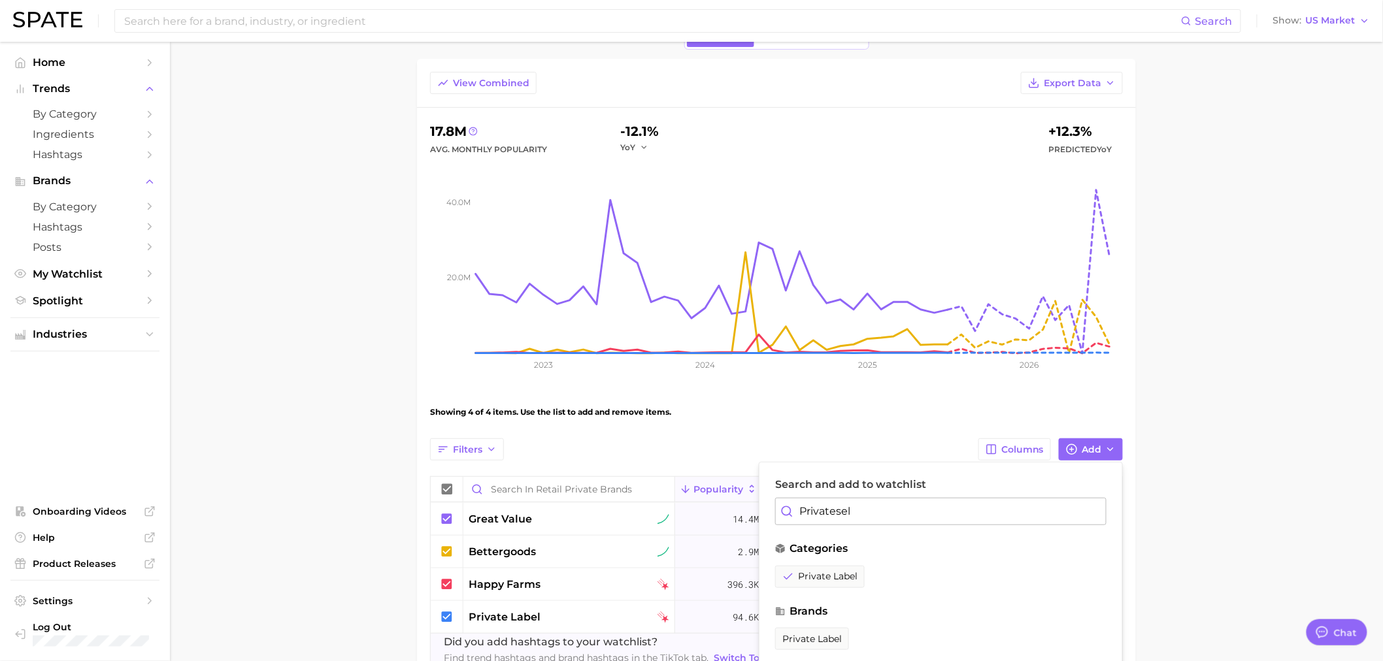
click at [1229, 524] on main "Retail Private brands Settings Overview Google TikTok View Combined Export Data…" at bounding box center [776, 357] width 1213 height 776
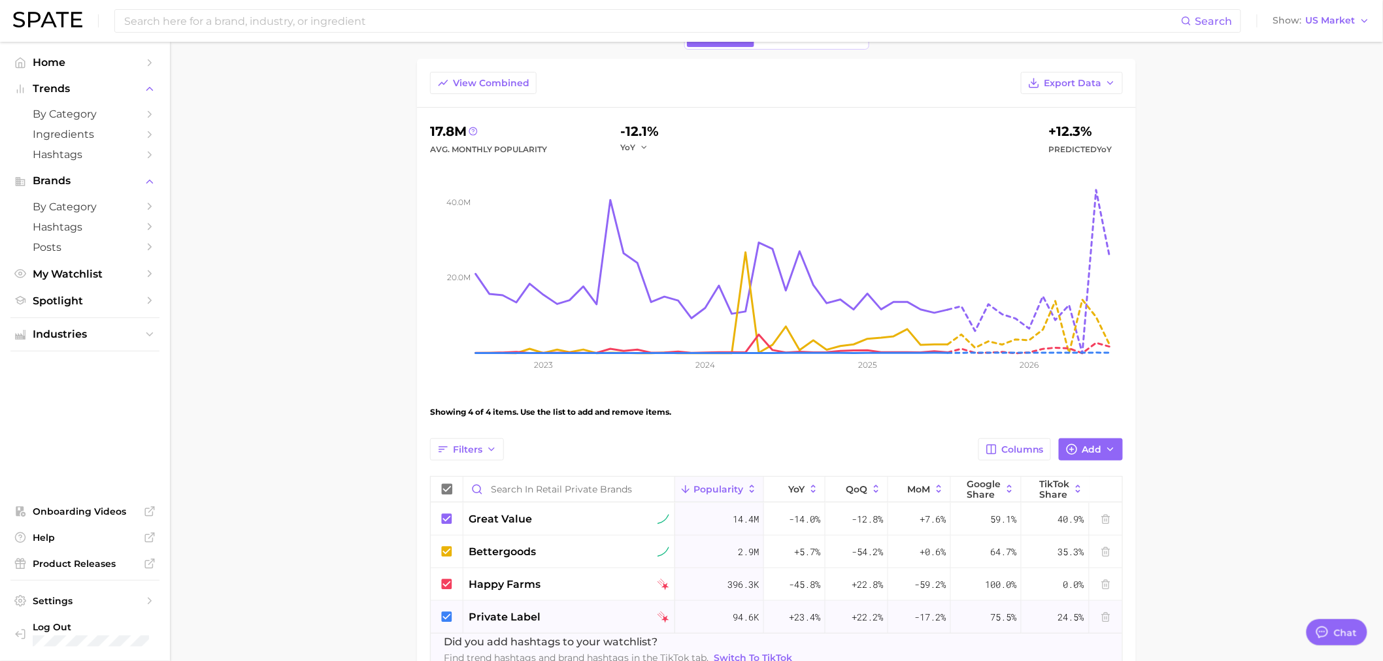
click at [602, 617] on div "private label" at bounding box center [569, 618] width 201 height 16
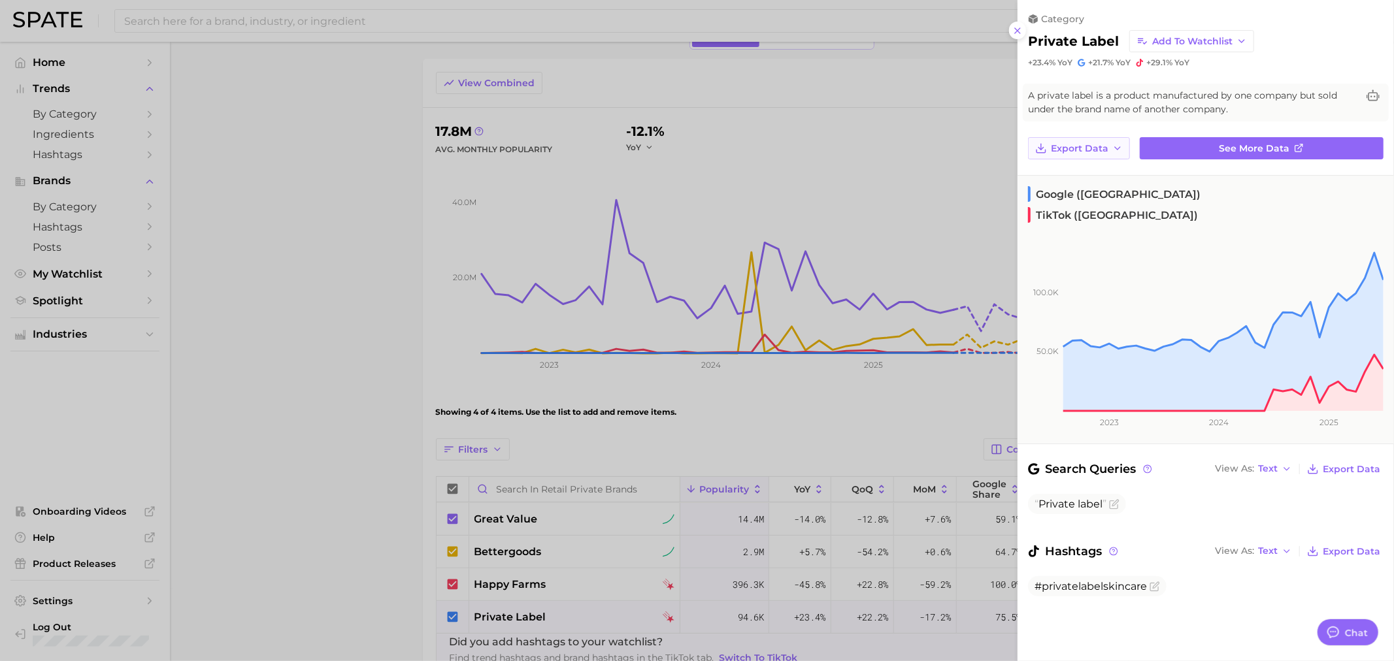
click at [1083, 154] on button "Export Data" at bounding box center [1079, 148] width 102 height 22
click at [1255, 144] on span "See more data" at bounding box center [1254, 148] width 71 height 11
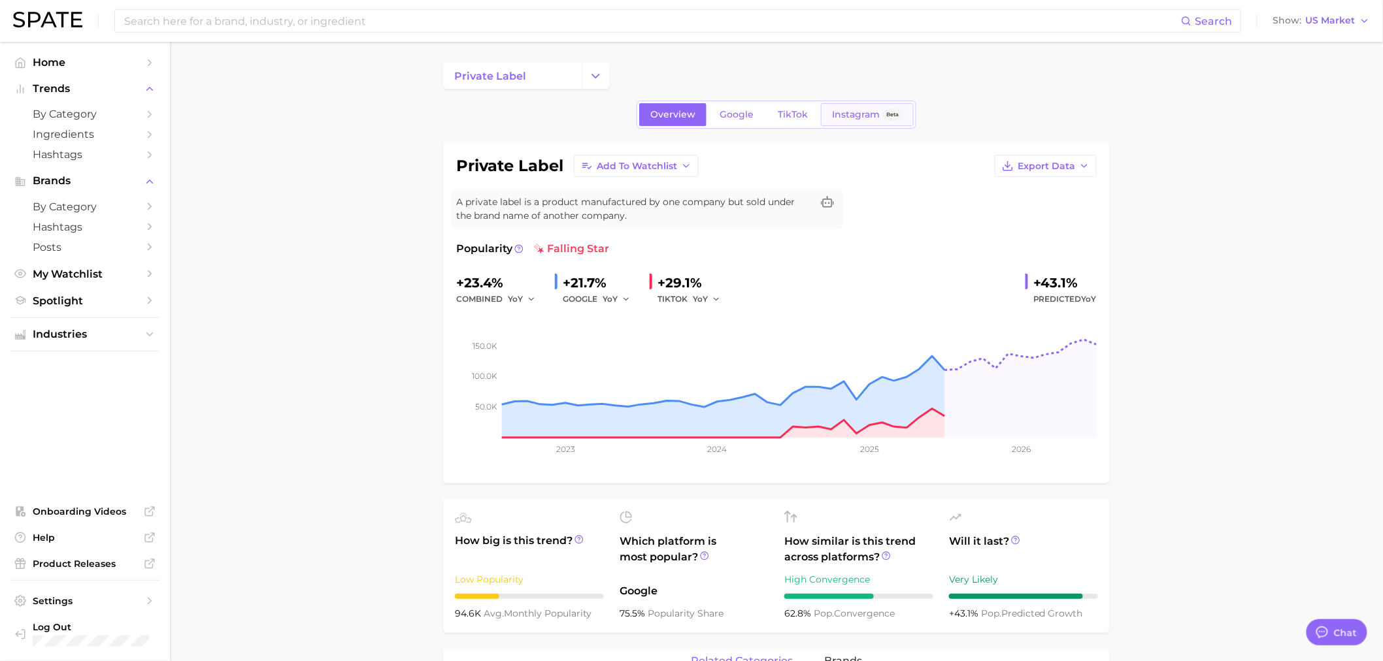
click at [882, 118] on span "Beta" at bounding box center [892, 114] width 20 height 12
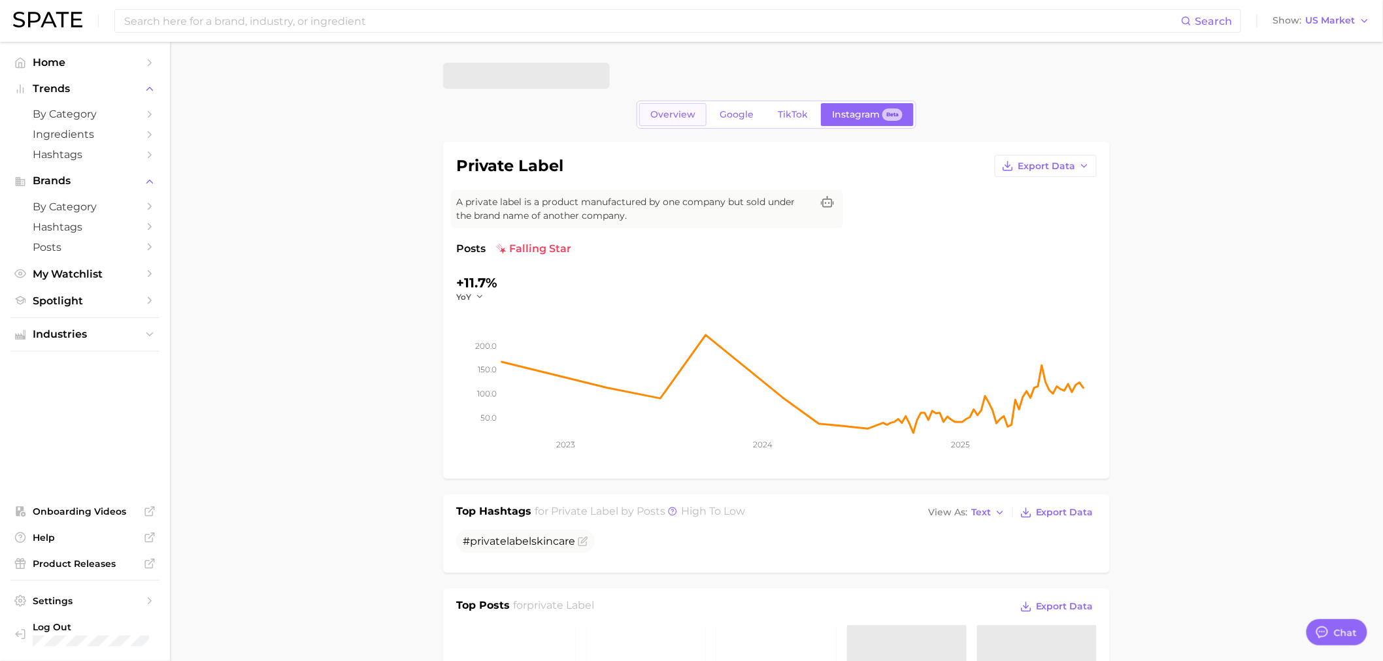
click at [670, 105] on link "Overview" at bounding box center [672, 114] width 67 height 23
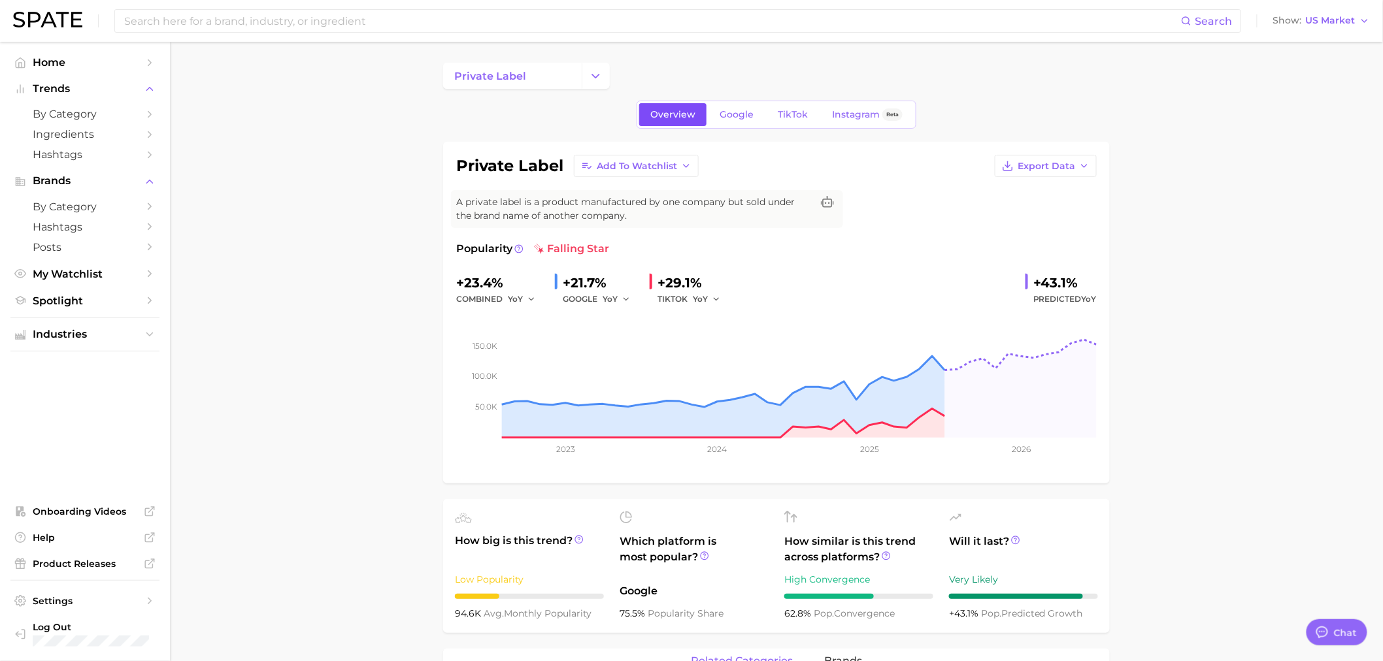
click at [670, 110] on span "Overview" at bounding box center [672, 114] width 45 height 11
click at [1081, 174] on button "Export Data" at bounding box center [1046, 166] width 102 height 22
click at [1021, 190] on span "Time Series CSV" at bounding box center [1013, 190] width 76 height 11
